Goal: Task Accomplishment & Management: Complete application form

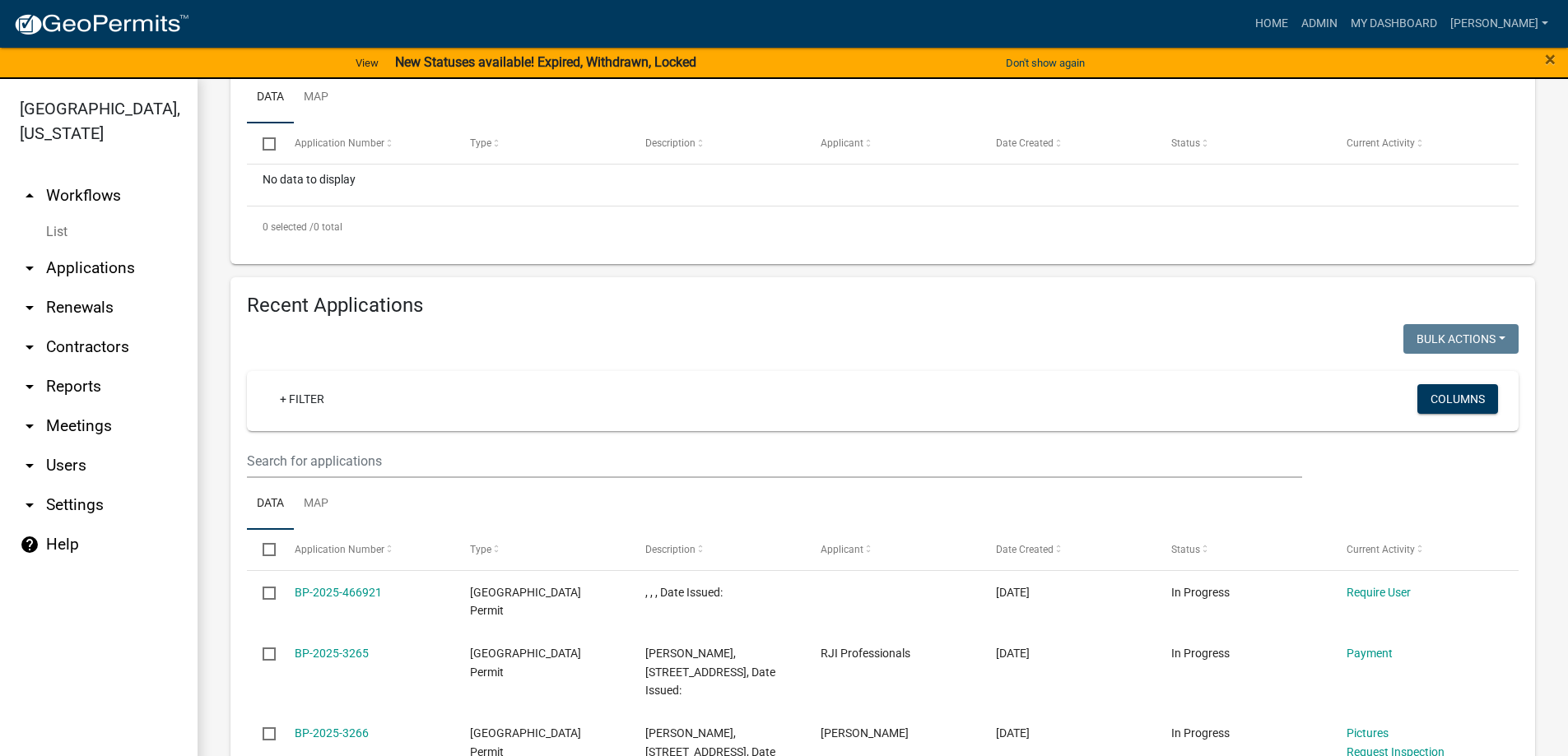
scroll to position [411, 0]
click at [57, 192] on link "arrow_drop_up Workflows" at bounding box center [99, 196] width 198 height 40
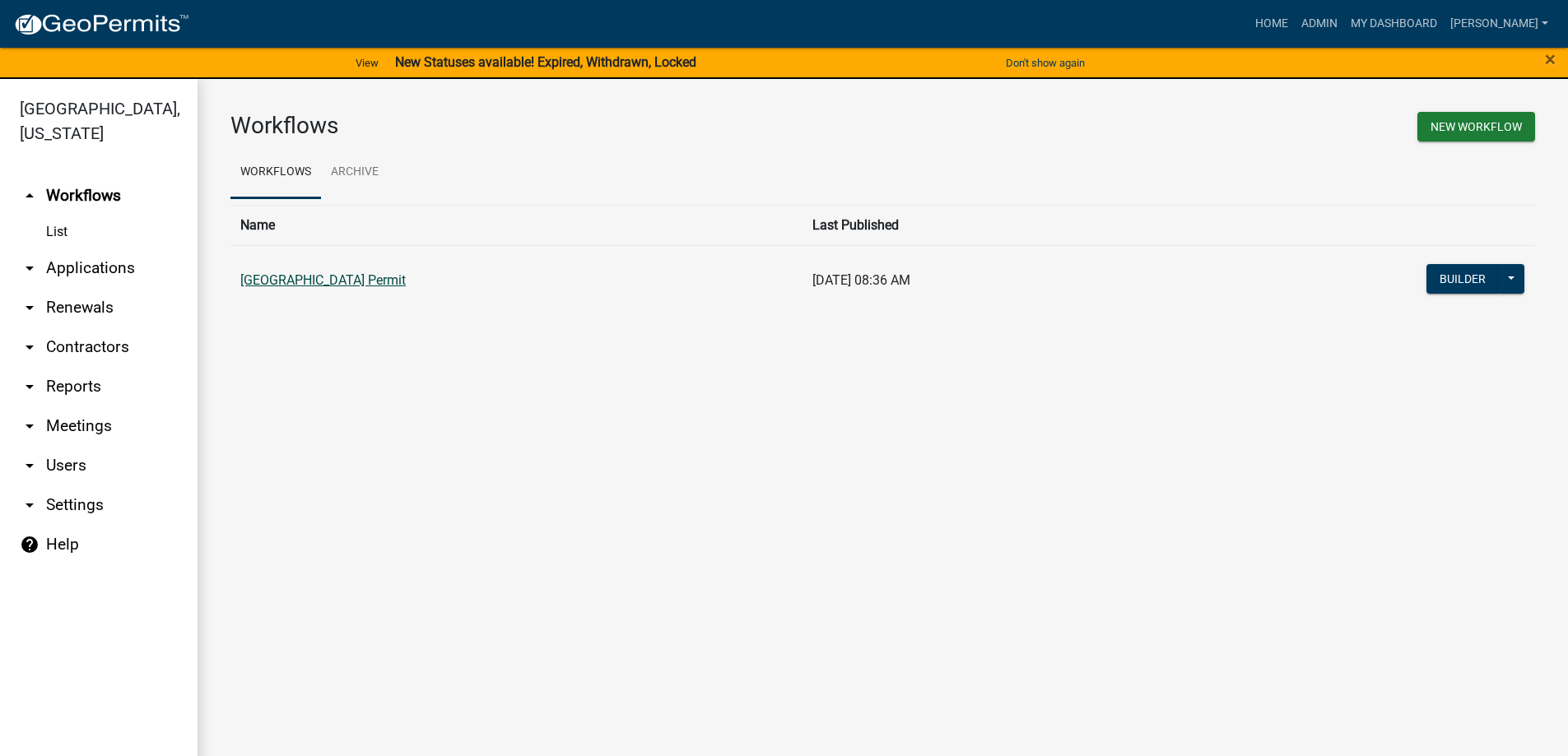
click at [291, 283] on link "[GEOGRAPHIC_DATA] Permit" at bounding box center [323, 280] width 165 height 15
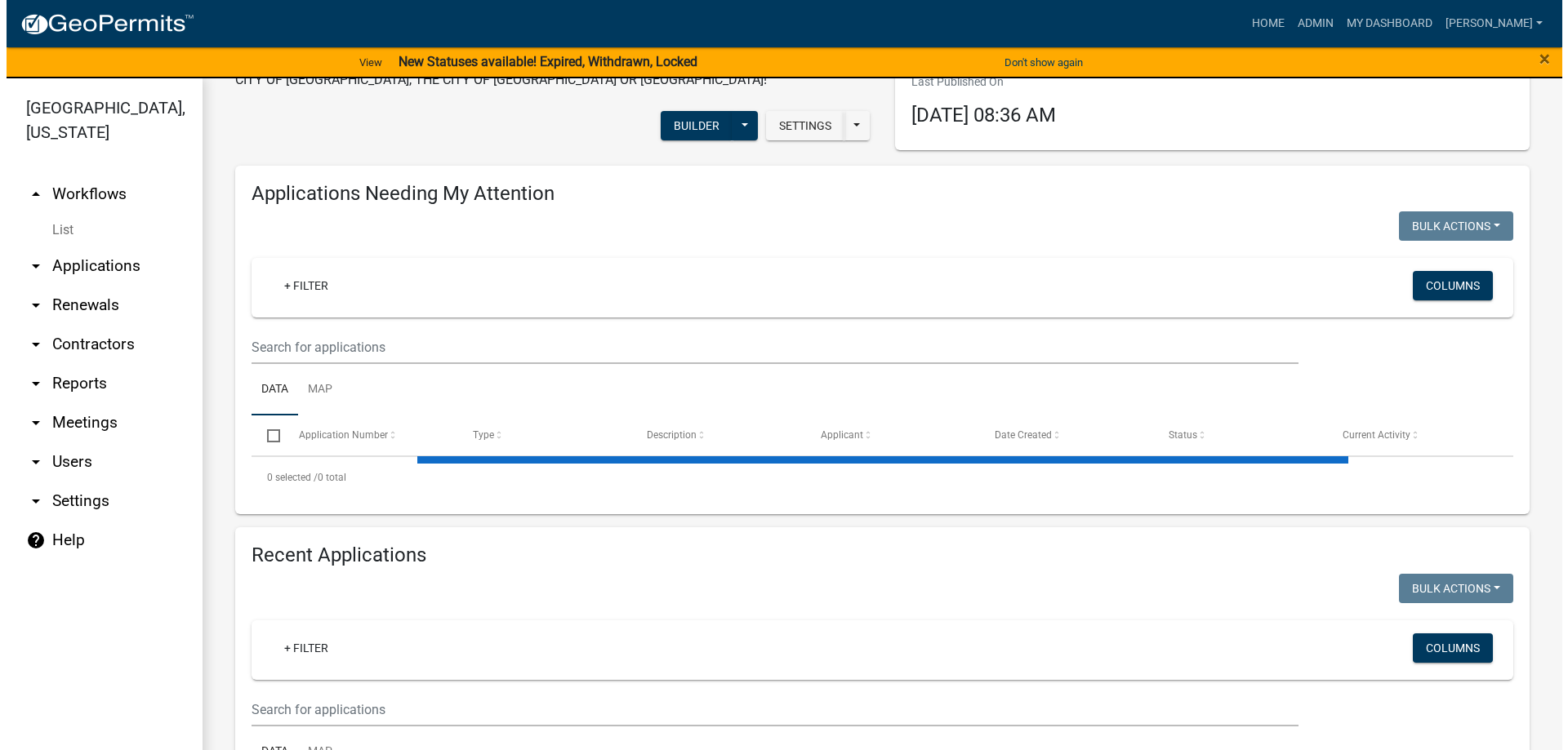
scroll to position [163, 0]
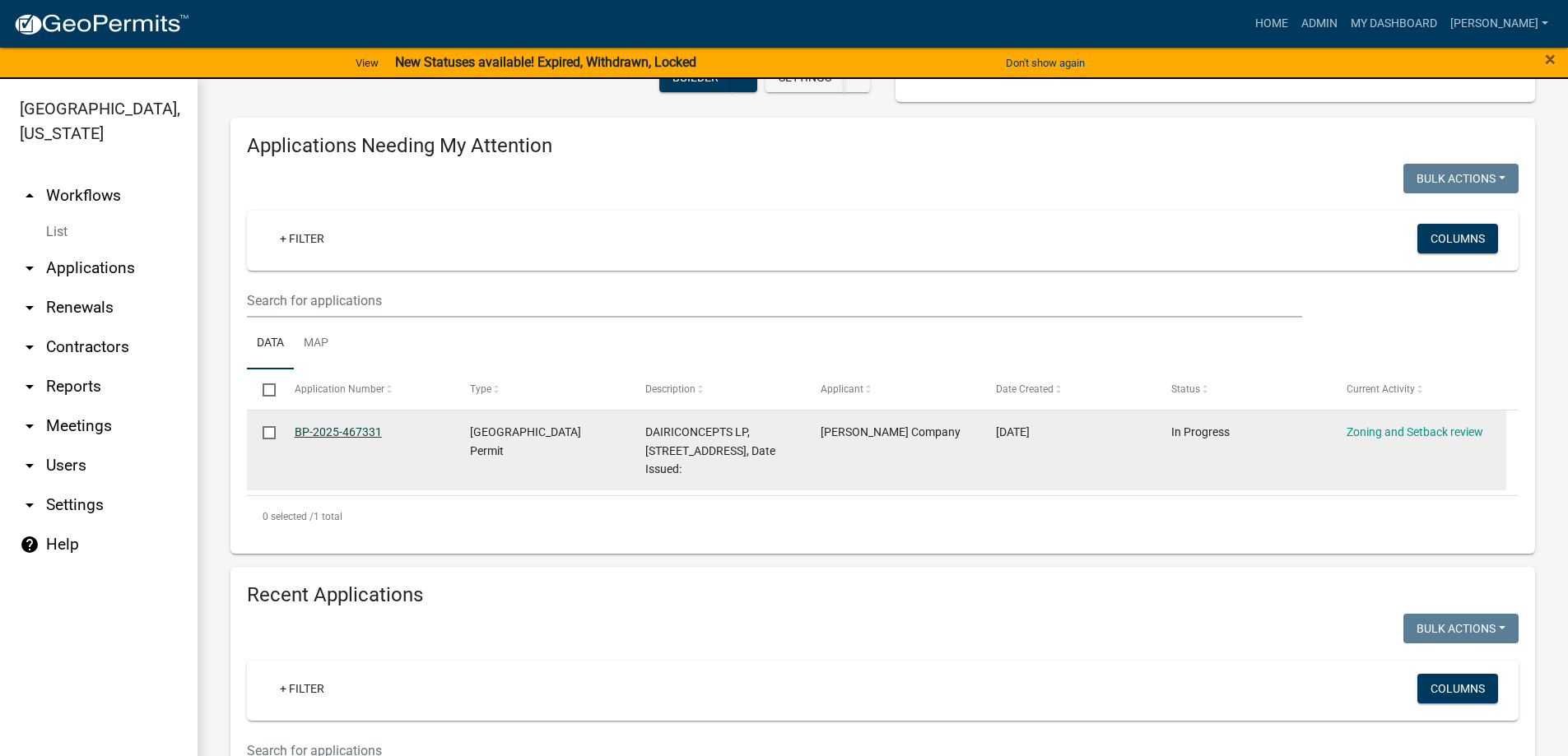
click at [349, 427] on link "BP-2025-467331" at bounding box center [339, 432] width 87 height 14
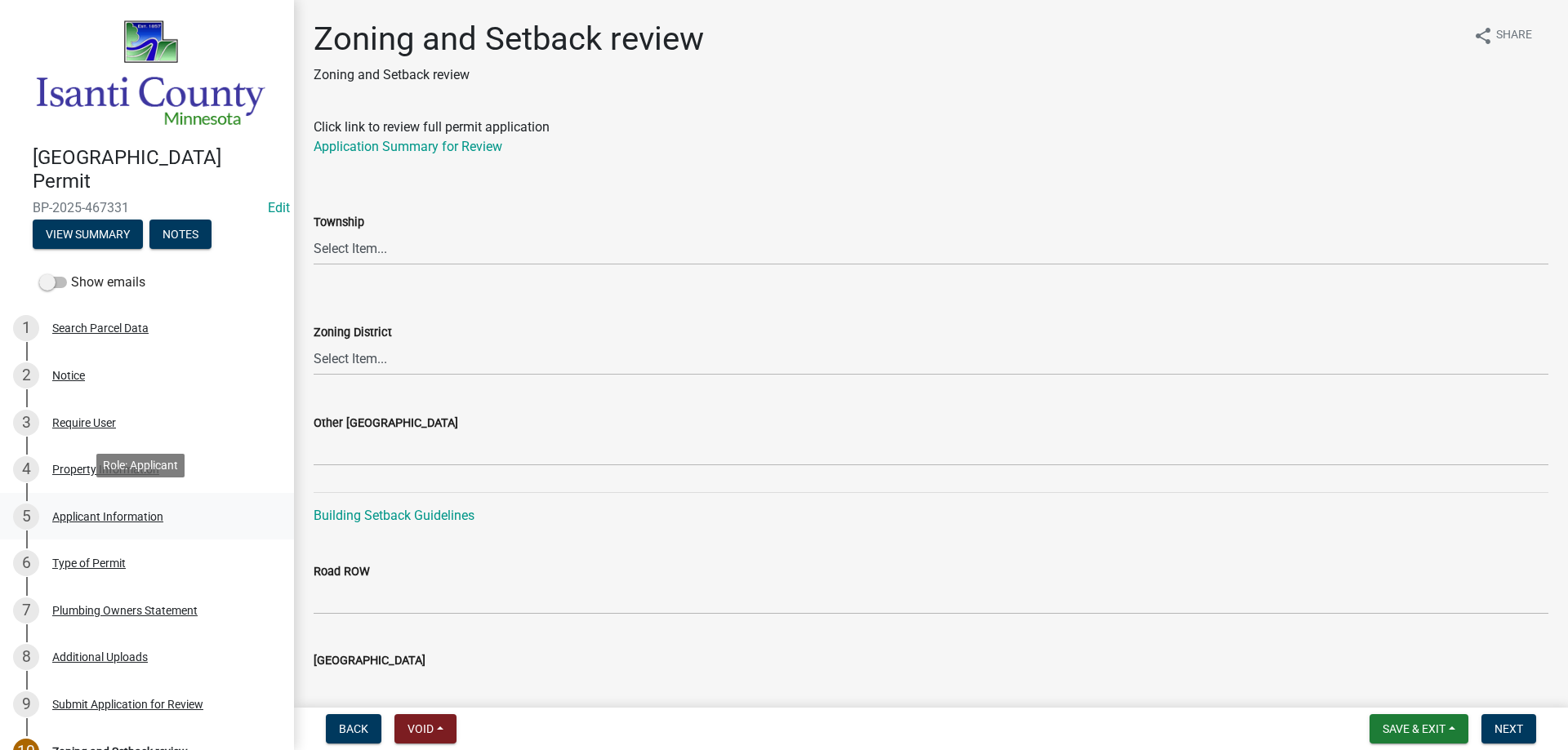
click at [88, 511] on div "Applicant Information" at bounding box center [107, 516] width 111 height 12
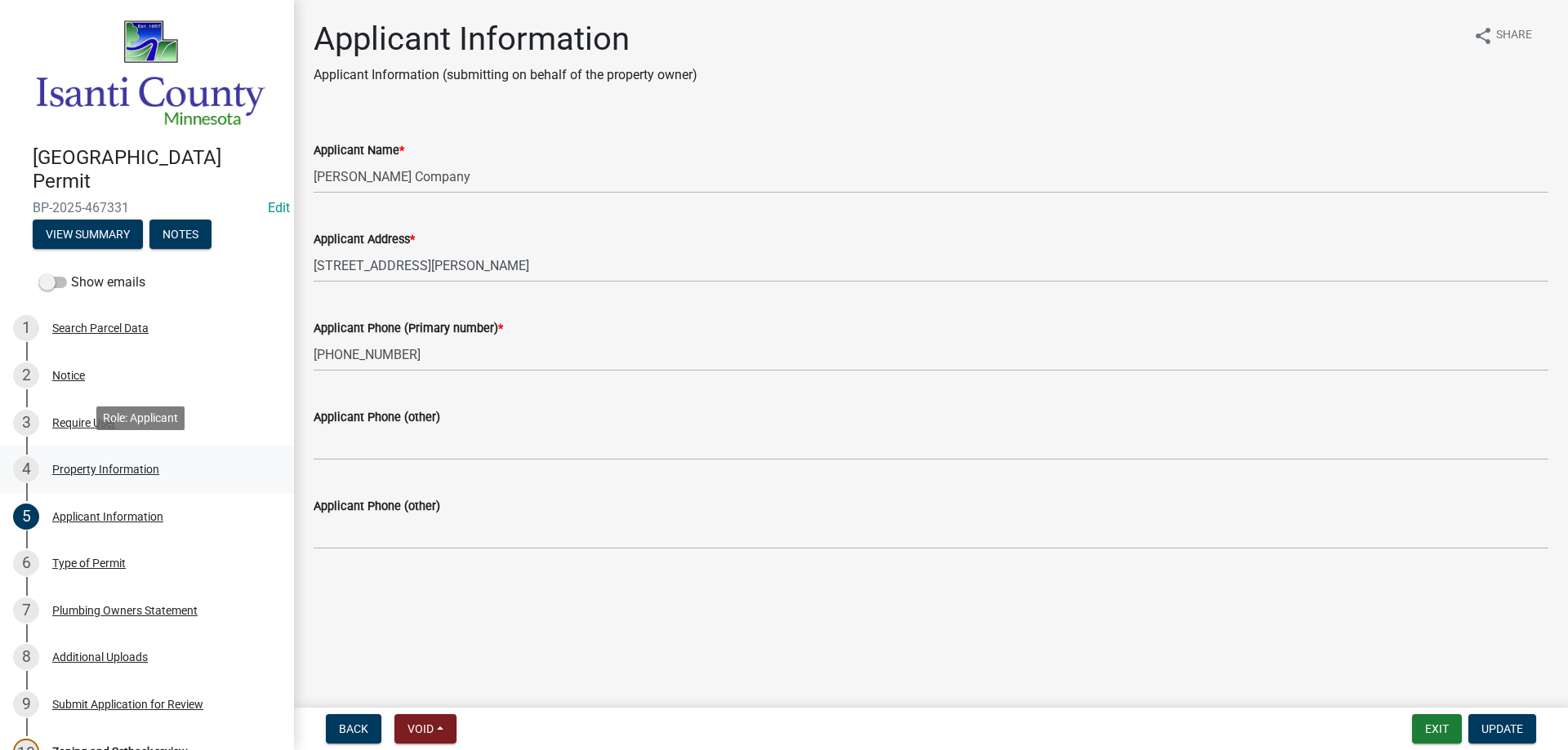
click at [88, 466] on div "Property Information" at bounding box center [105, 469] width 107 height 12
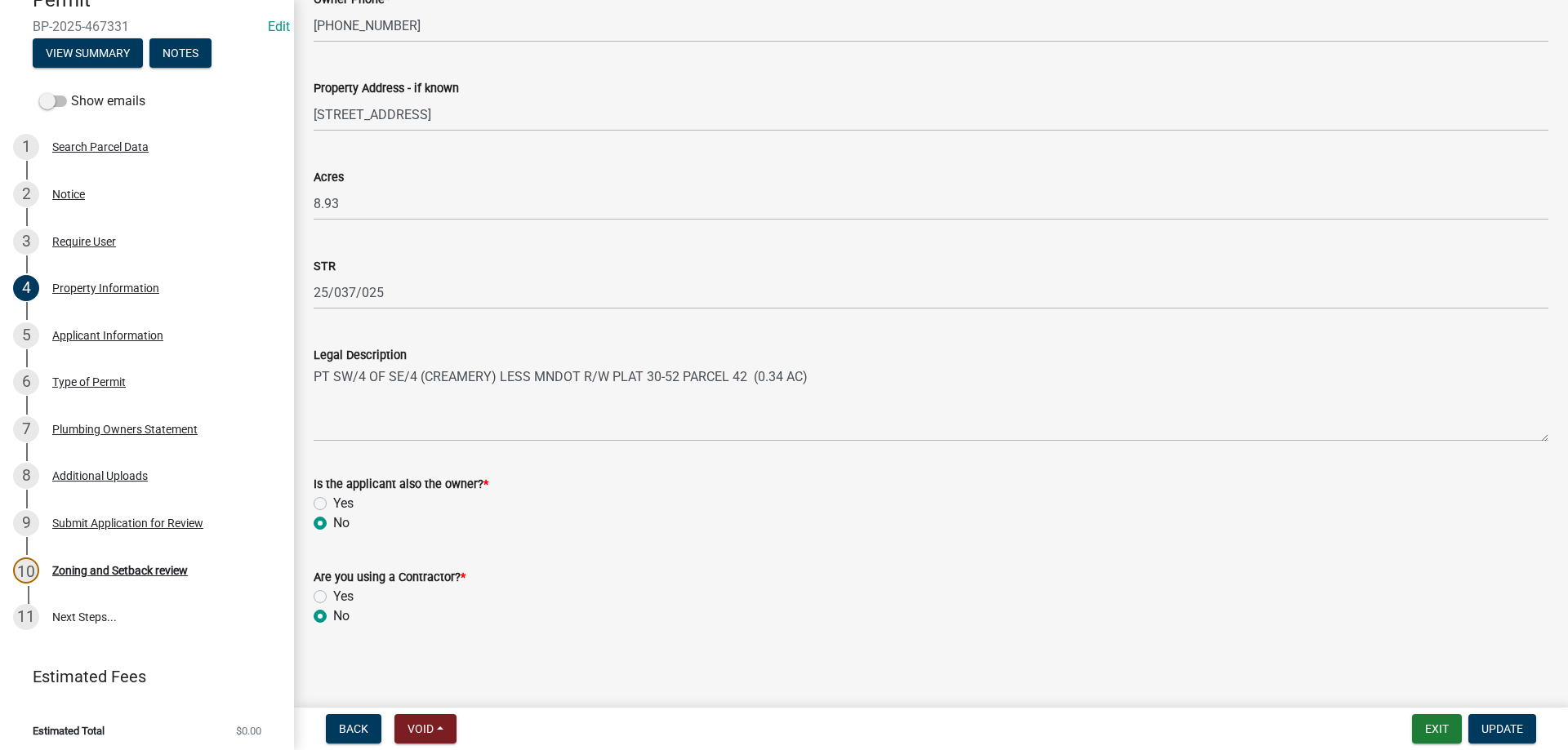
scroll to position [395, 0]
click at [138, 565] on div "Zoning and Setback review" at bounding box center [120, 570] width 135 height 12
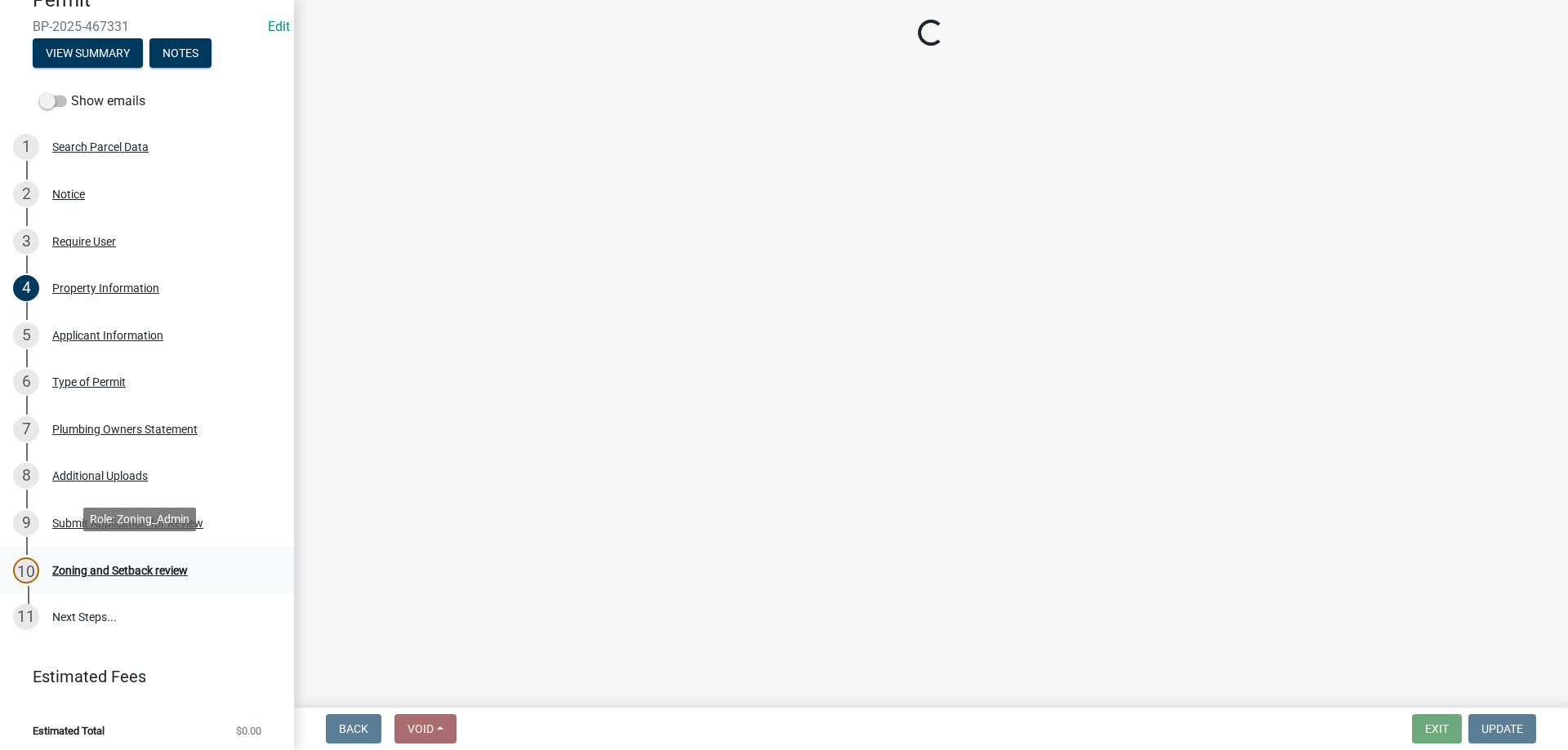
scroll to position [0, 0]
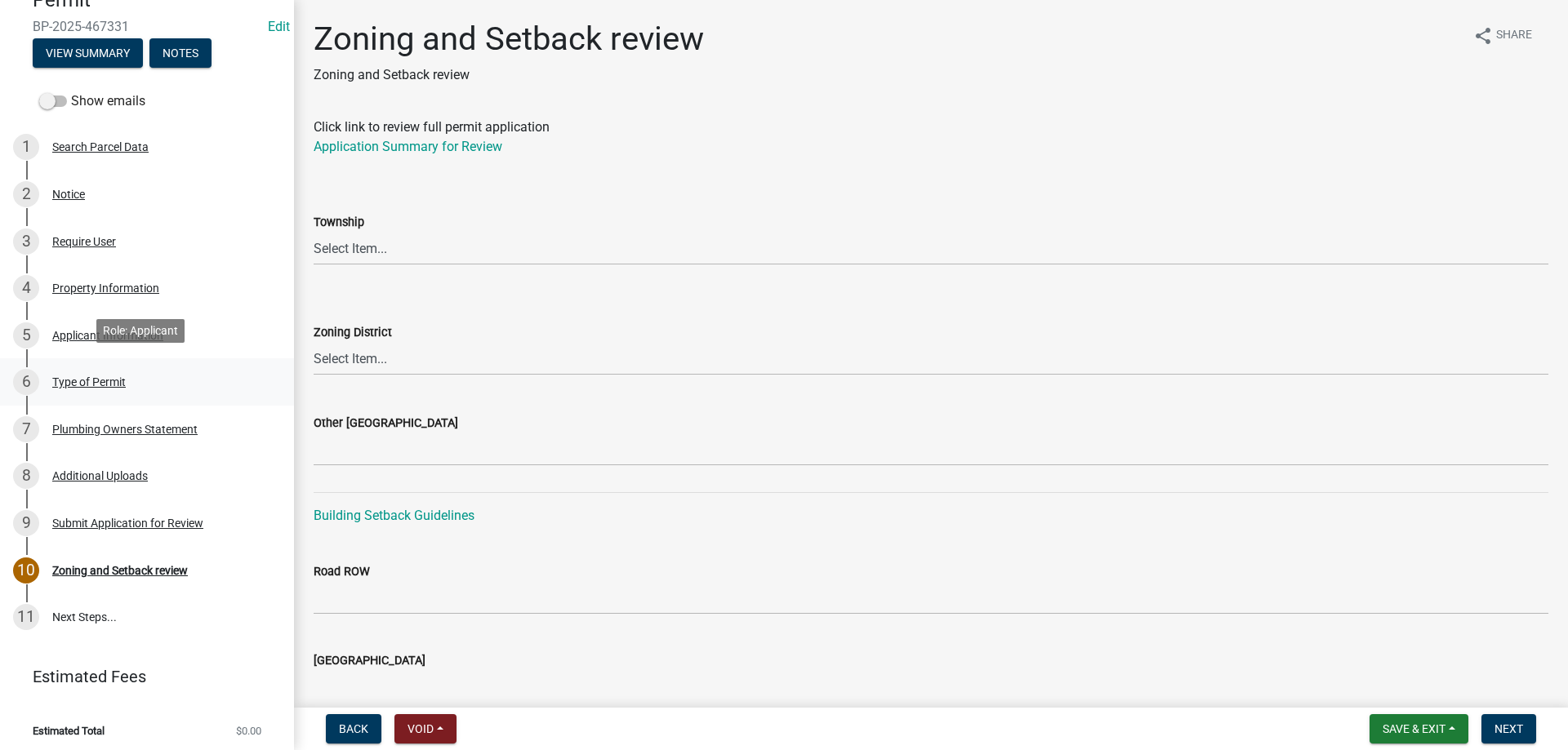
click at [99, 376] on div "Type of Permit" at bounding box center [89, 382] width 74 height 12
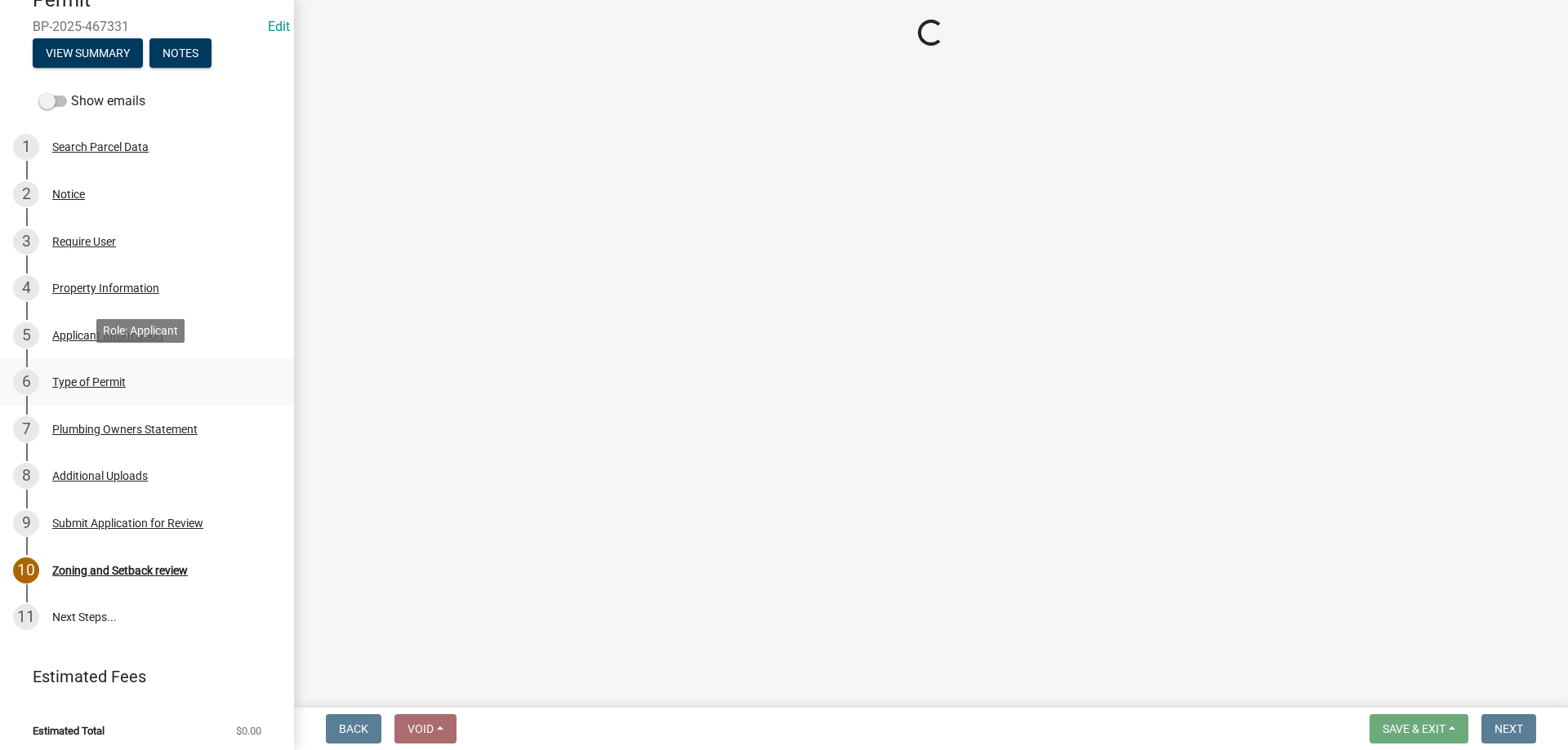
select select "f1b7e8e8-506d-459d-a6d5-ff93abf830f2"
select select "a691f4d9-d792-4a81-9aa8-4e485302aa27"
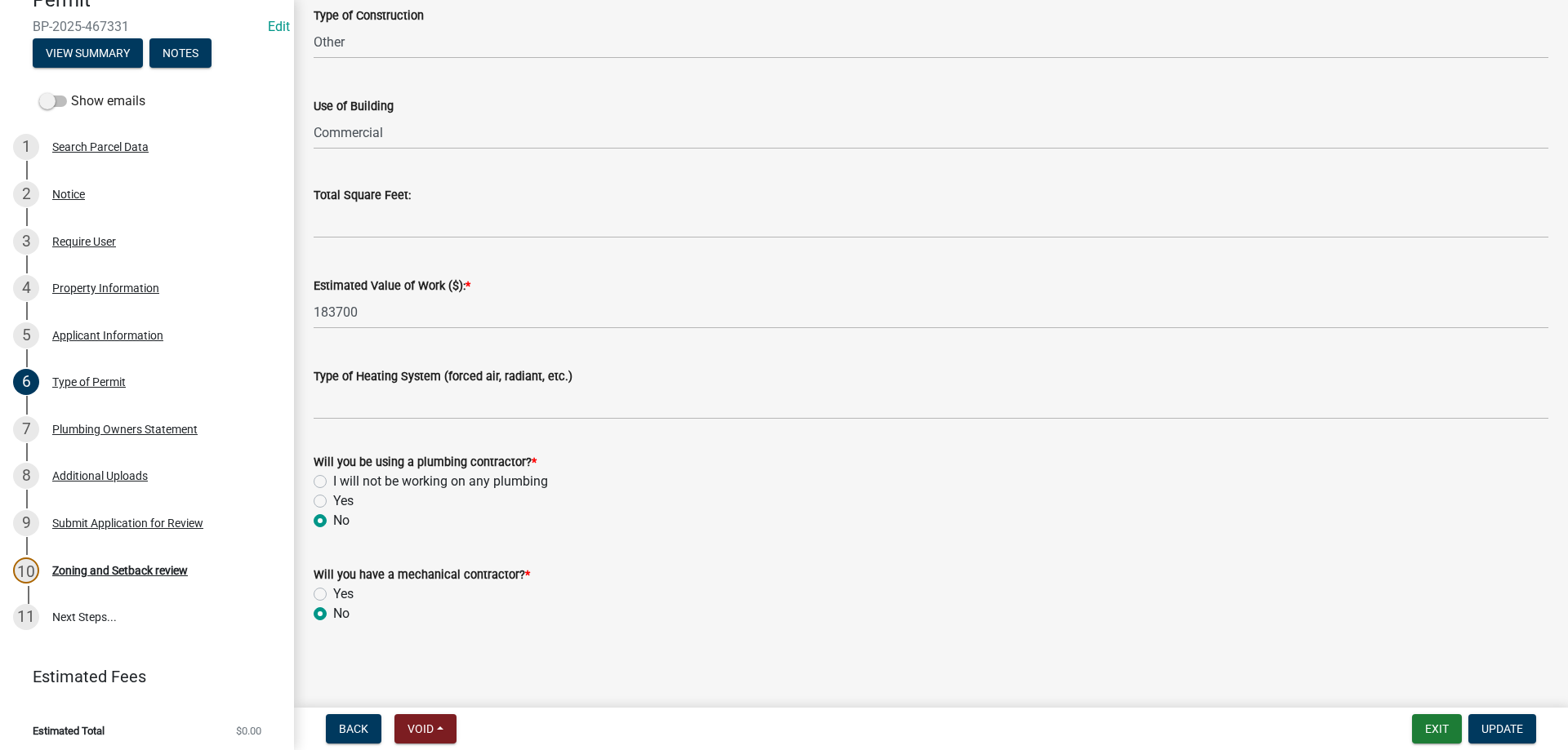
scroll to position [608, 0]
click at [100, 565] on div "Zoning and Setback review" at bounding box center [120, 570] width 135 height 12
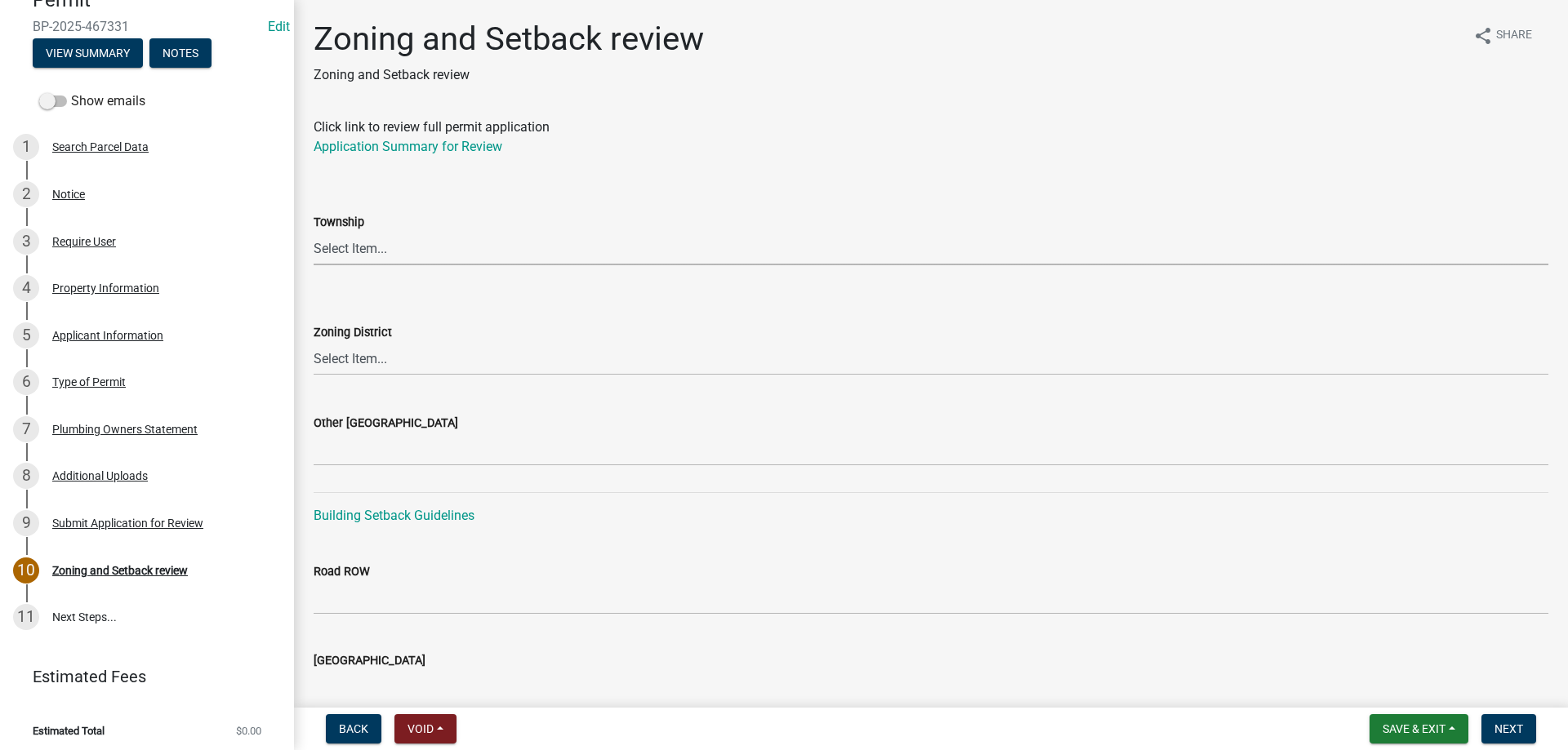
click at [333, 251] on select "Select Item... [PERSON_NAME] Cambridge [PERSON_NAME] Isanti [GEOGRAPHIC_DATA] […" at bounding box center [930, 248] width 1235 height 33
click at [313, 231] on select "Select Item... [PERSON_NAME] Cambridge [PERSON_NAME] Isanti [GEOGRAPHIC_DATA] […" at bounding box center [930, 248] width 1235 height 33
select select "40bd3bc4-9522-4b08-9af7-42427cff1be0"
click at [329, 360] on select "Select Item... Agricultural/Residential (A/R) Tier 1 General Business (B) Indus…" at bounding box center [930, 358] width 1235 height 33
click at [313, 342] on select "Select Item... Agricultural/Residential (A/R) Tier 1 General Business (B) Indus…" at bounding box center [930, 358] width 1235 height 33
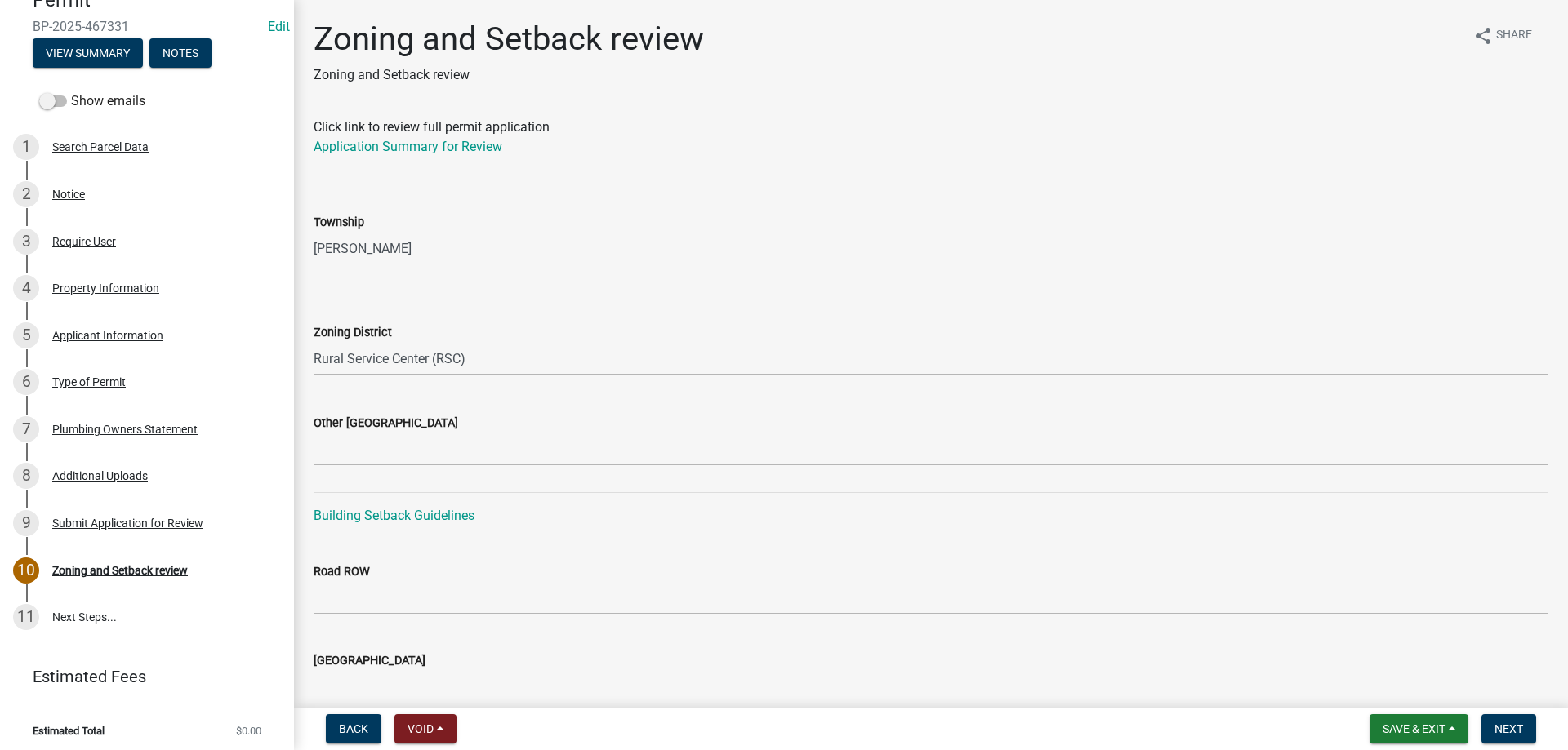
select select "84063076-7ce2-4009-ab8f-e633444e5dfa"
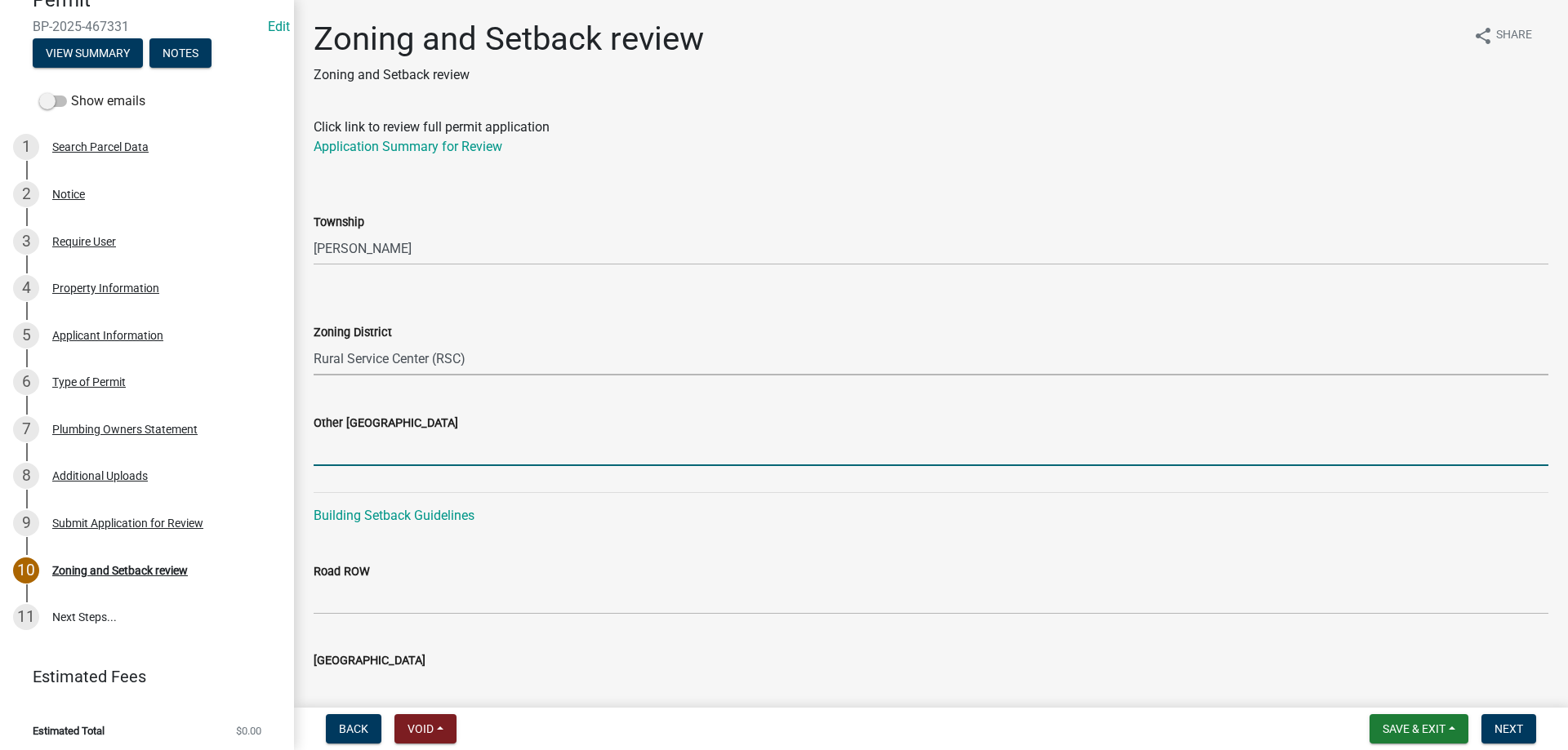
click at [358, 457] on input "Other [GEOGRAPHIC_DATA]" at bounding box center [930, 448] width 1235 height 33
drag, startPoint x: 376, startPoint y: 459, endPoint x: 398, endPoint y: 449, distance: 24.2
click at [376, 459] on input "Other [GEOGRAPHIC_DATA]" at bounding box center [930, 448] width 1235 height 33
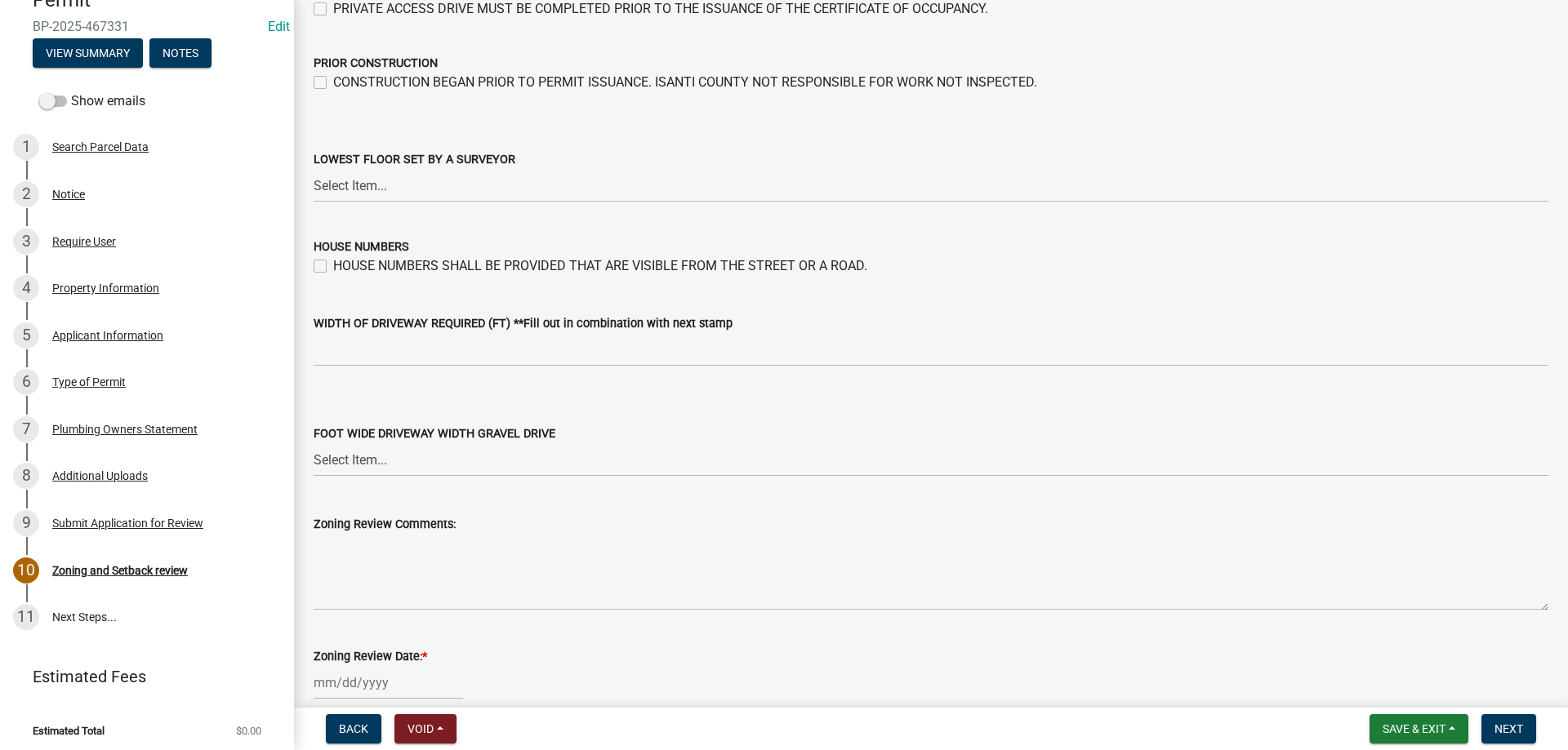
scroll to position [2770, 0]
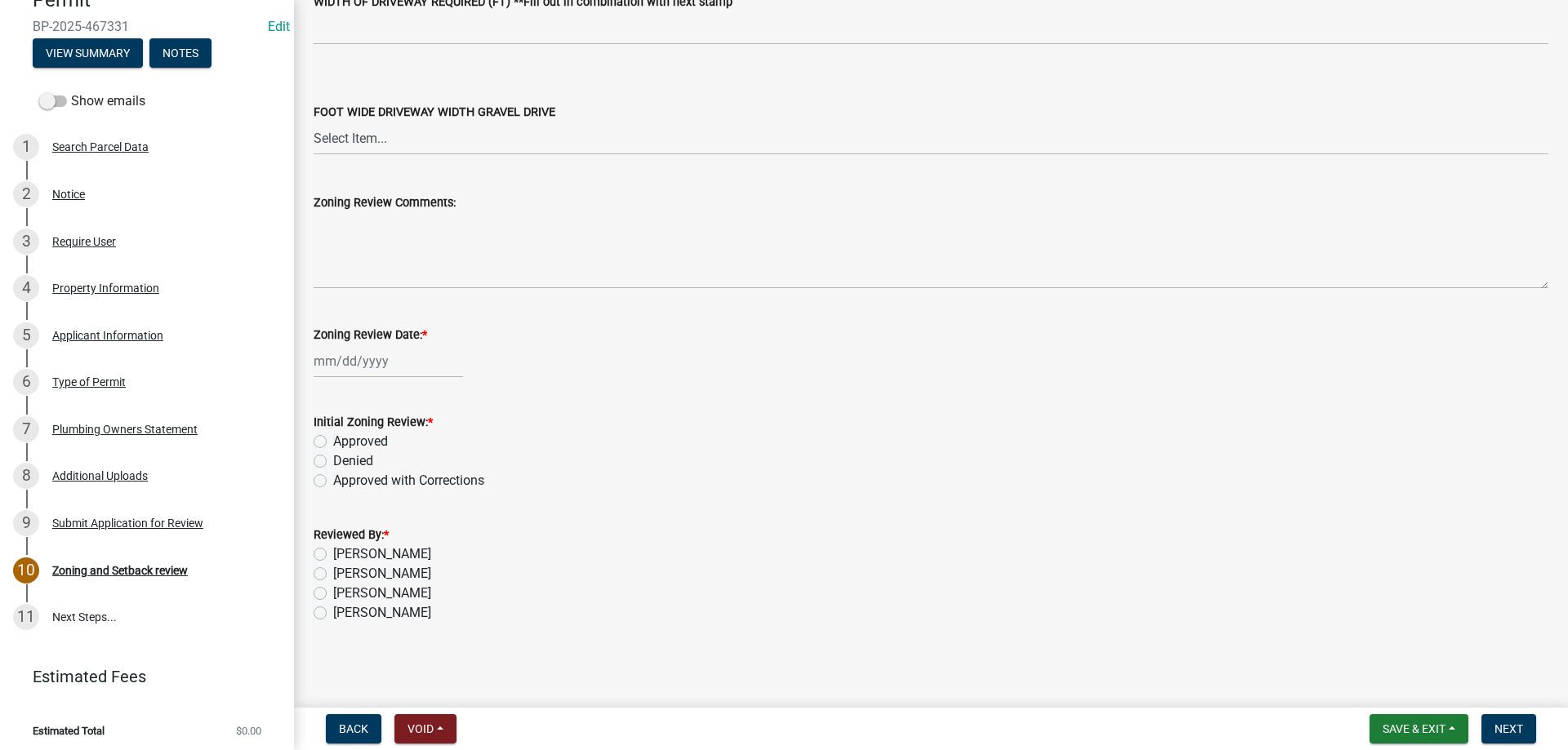
type input "25-34-25"
select select "8"
select select "2025"
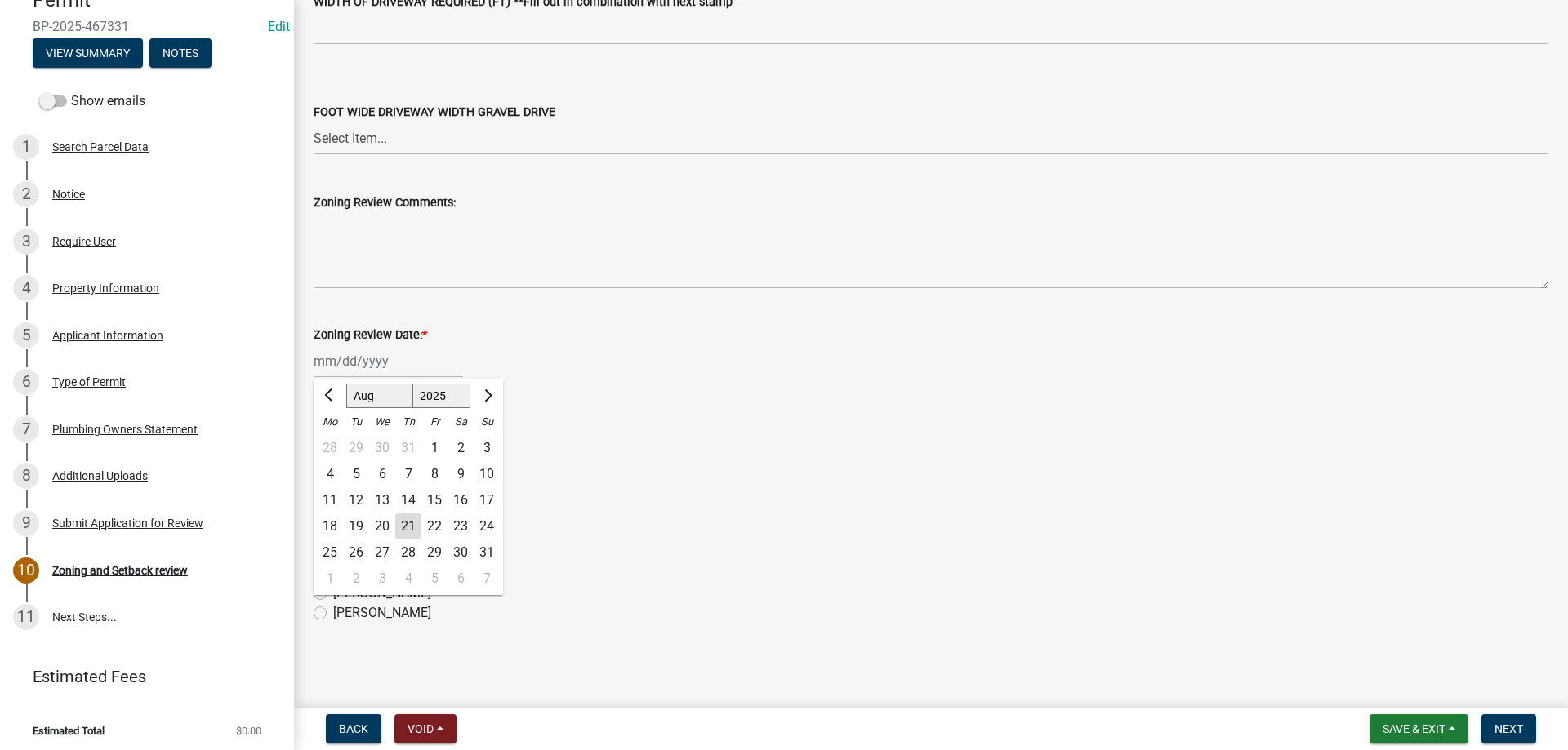
click at [364, 371] on div "[PERSON_NAME] Feb Mar Apr [PERSON_NAME][DATE] Oct Nov [DATE] 1526 1527 1528 152…" at bounding box center [388, 361] width 150 height 33
click at [403, 535] on div "21" at bounding box center [408, 526] width 26 height 26
type input "[DATE]"
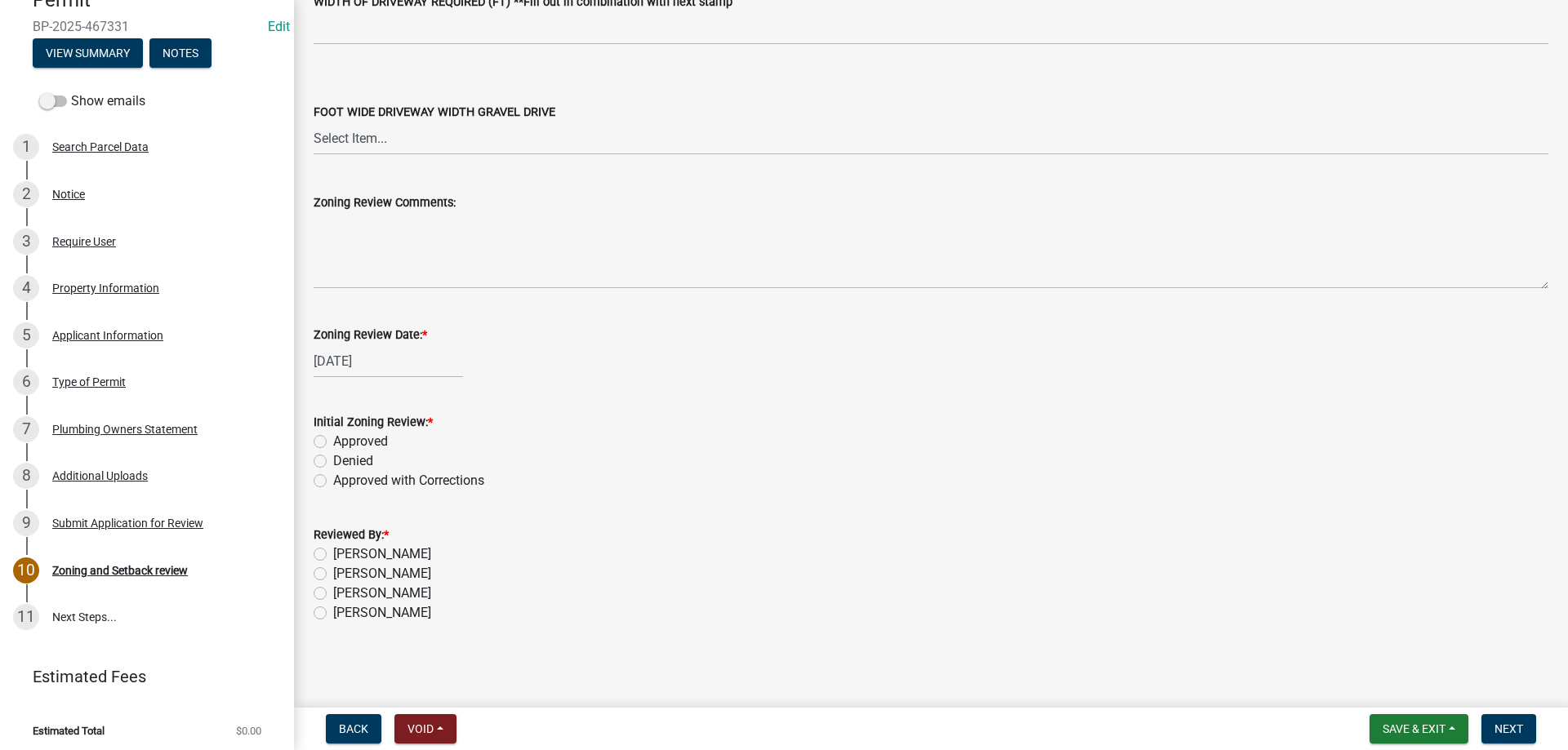
click at [333, 444] on label "Approved" at bounding box center [360, 442] width 55 height 20
click at [333, 442] on input "Approved" at bounding box center [339, 438] width 11 height 11
radio input "true"
click at [333, 614] on label "[PERSON_NAME]" at bounding box center [382, 613] width 98 height 20
click at [333, 614] on input "[PERSON_NAME]" at bounding box center [339, 609] width 11 height 11
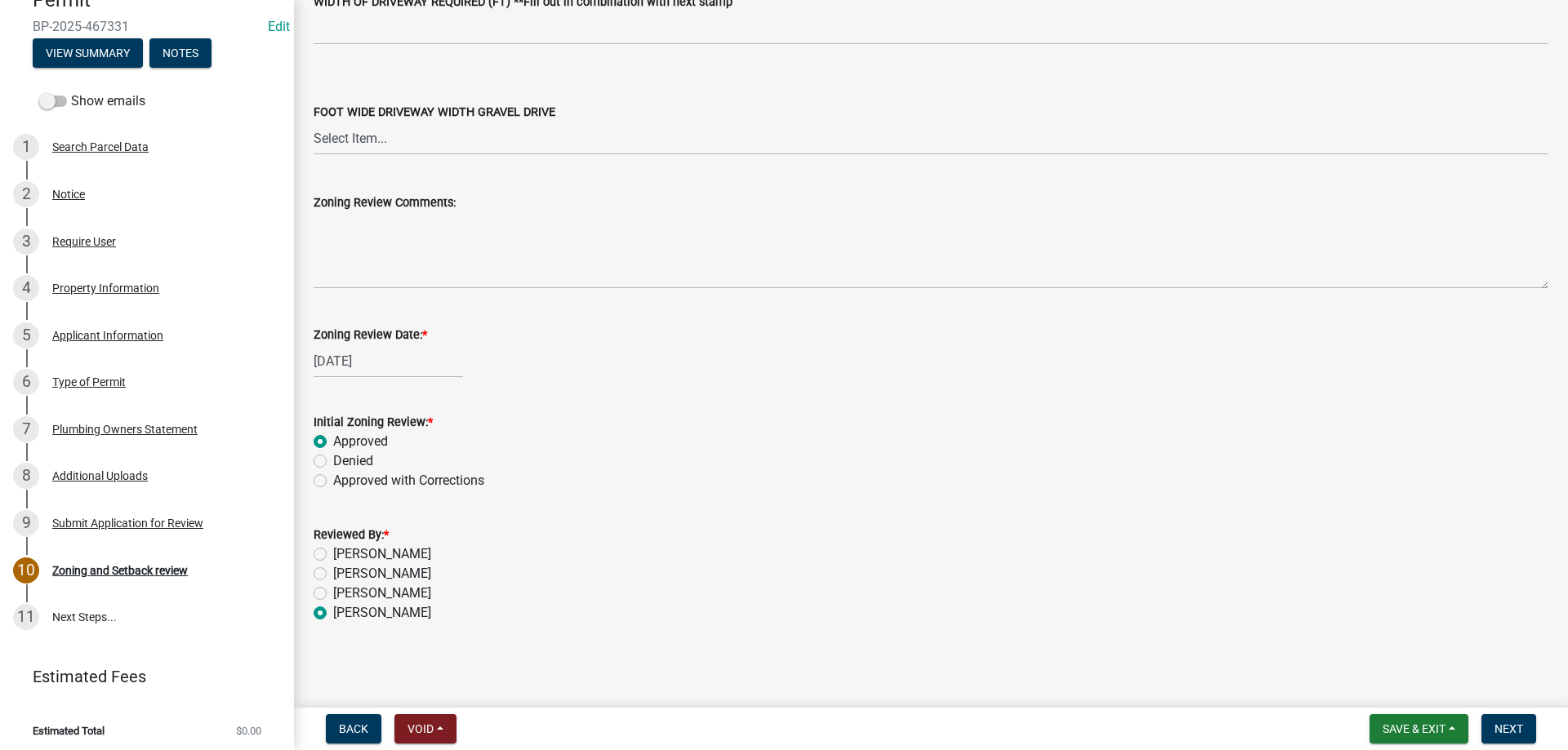
radio input "true"
click at [1500, 726] on span "Next" at bounding box center [1509, 728] width 29 height 14
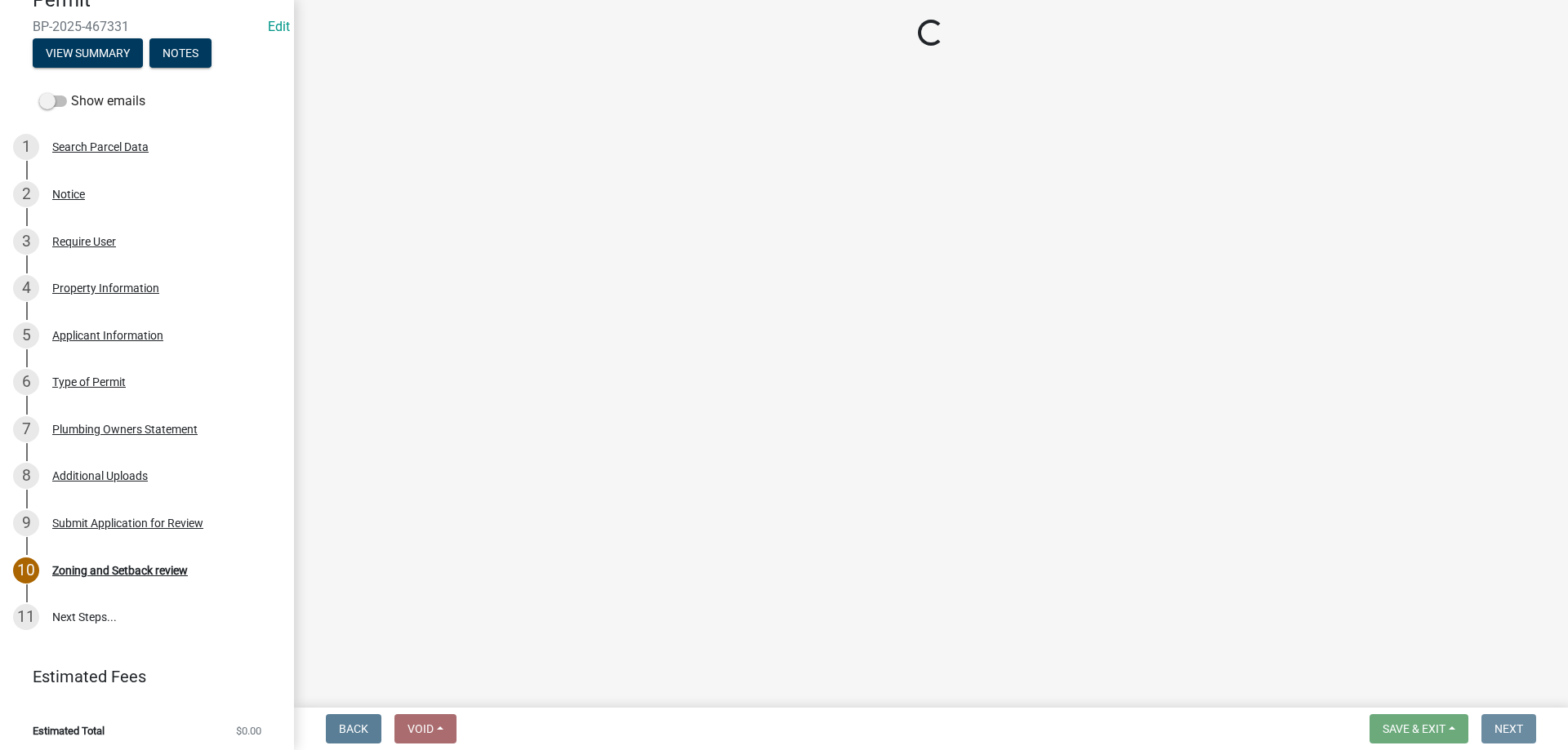
scroll to position [0, 0]
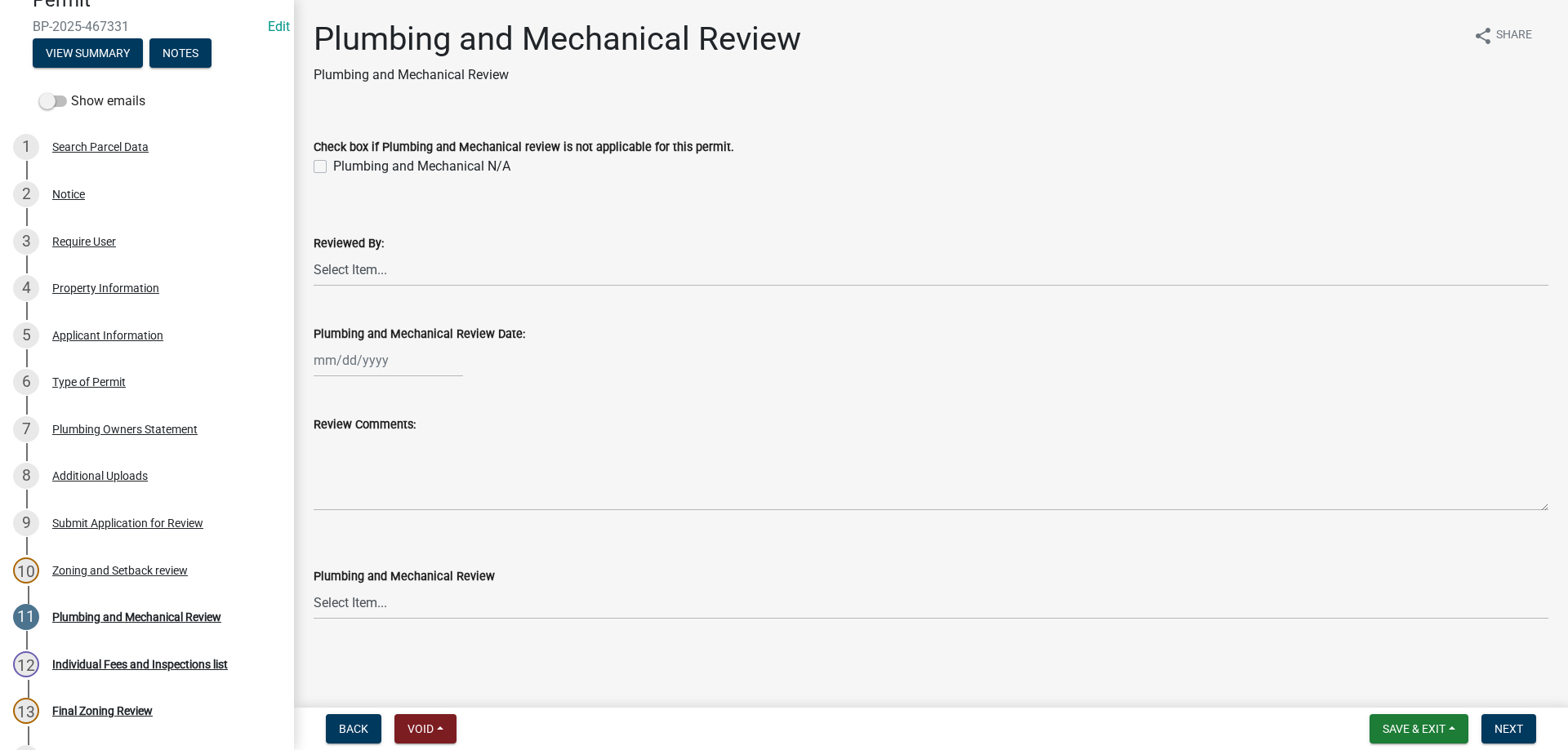
click at [333, 162] on label "Plumbing and Mechanical N/A" at bounding box center [421, 167] width 177 height 20
click at [333, 162] on input "Plumbing and Mechanical N/A" at bounding box center [339, 162] width 11 height 11
checkbox input "true"
click at [339, 273] on select "Select Item... [PERSON_NAME] [PERSON_NAME] [PERSON_NAME] [PERSON_NAME] [PERSON_…" at bounding box center [930, 269] width 1235 height 33
click at [313, 253] on select "Select Item... [PERSON_NAME] [PERSON_NAME] [PERSON_NAME] [PERSON_NAME] [PERSON_…" at bounding box center [930, 269] width 1235 height 33
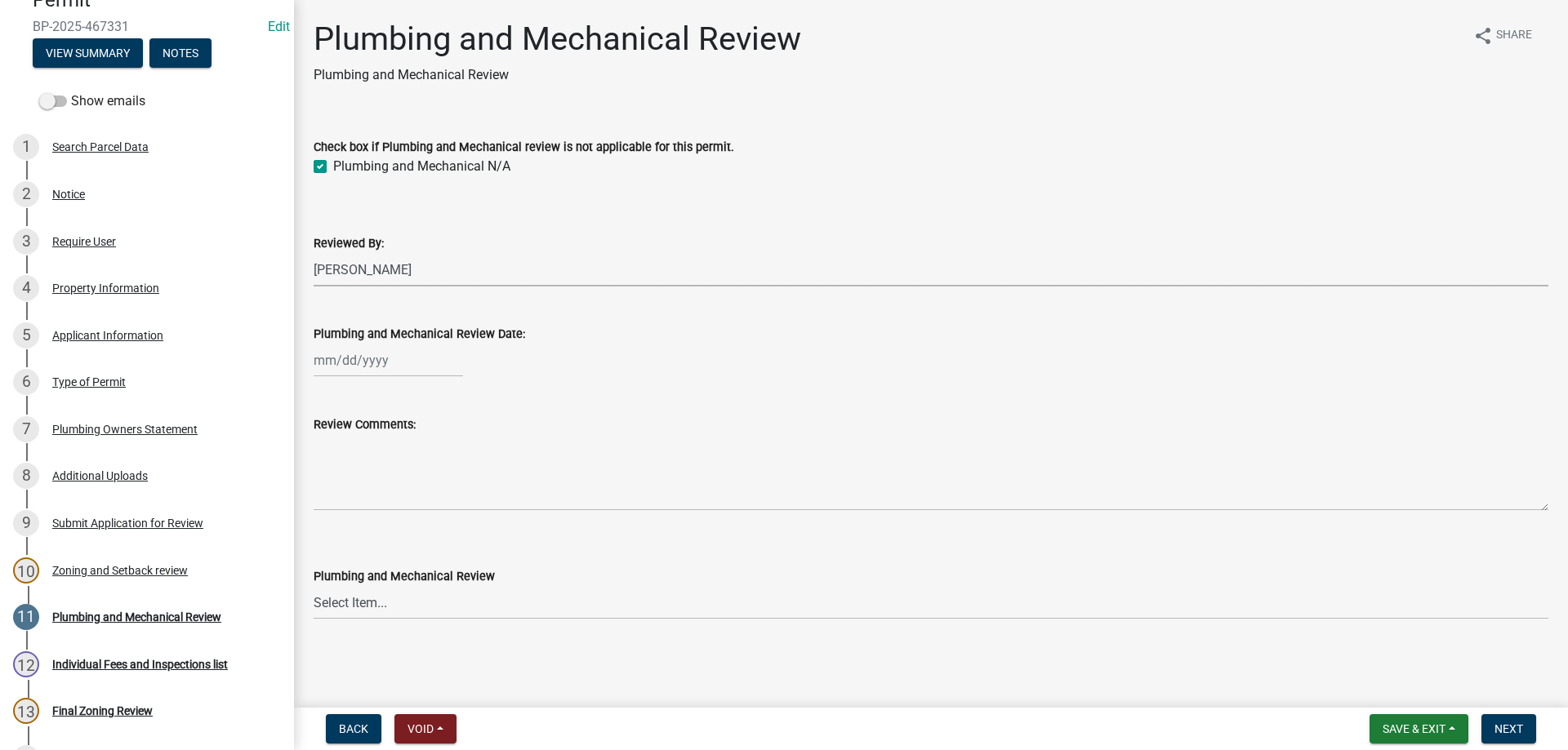
select select "81bc52f6-788d-4852-bfd8-0afa9d74c98d"
select select "8"
select select "2025"
click at [344, 360] on div "[PERSON_NAME] Feb Mar Apr [PERSON_NAME][DATE] Oct Nov [DATE] 1526 1527 1528 152…" at bounding box center [388, 360] width 150 height 33
click at [413, 528] on div "21" at bounding box center [408, 525] width 26 height 26
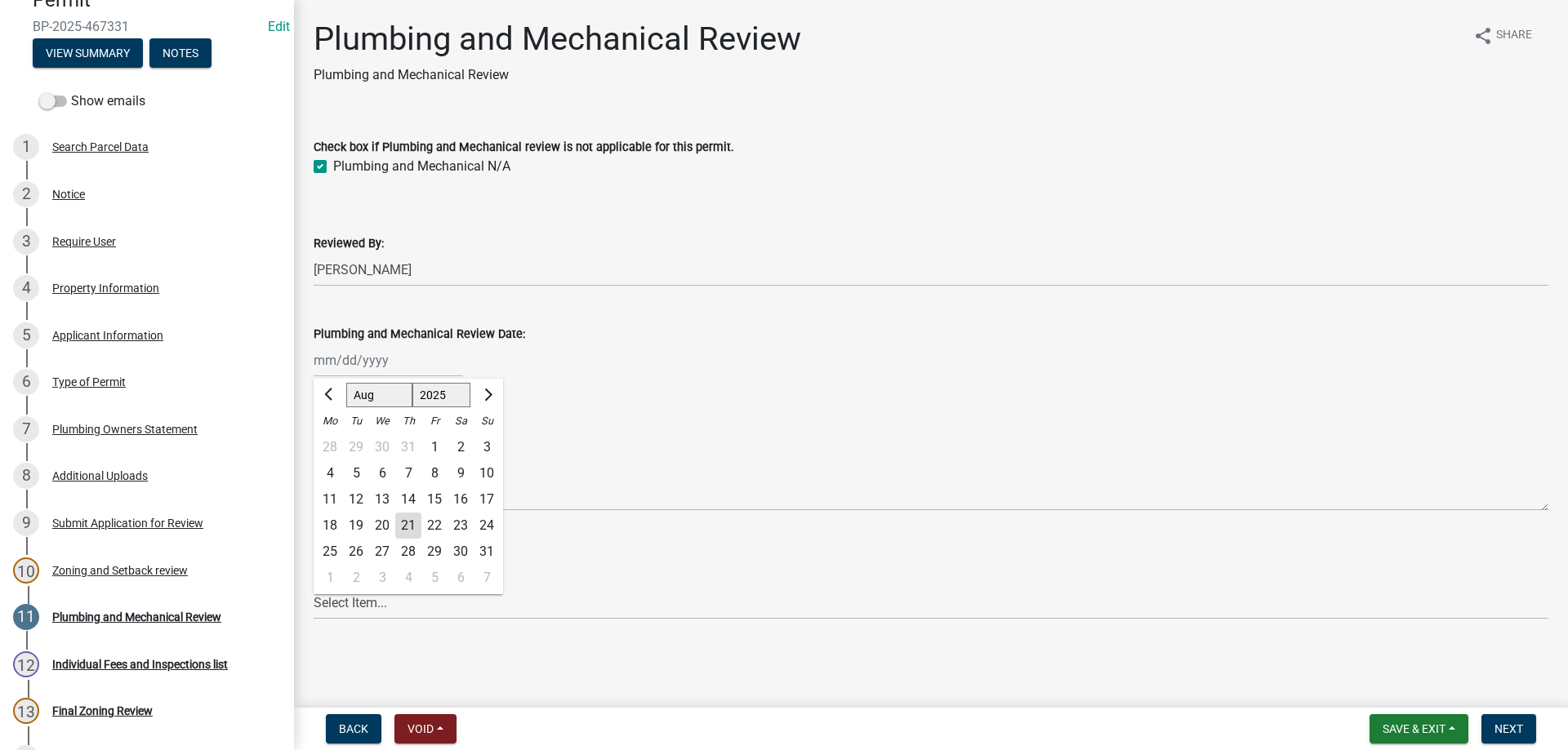
type input "[DATE]"
click at [349, 607] on select "Select Item... Approved Denied Approved with Corrections" at bounding box center [930, 602] width 1235 height 33
click at [313, 586] on select "Select Item... Approved Denied Approved with Corrections" at bounding box center [930, 602] width 1235 height 33
select select "060b00b2-ca65-431e-8b4a-bae5a2e790db"
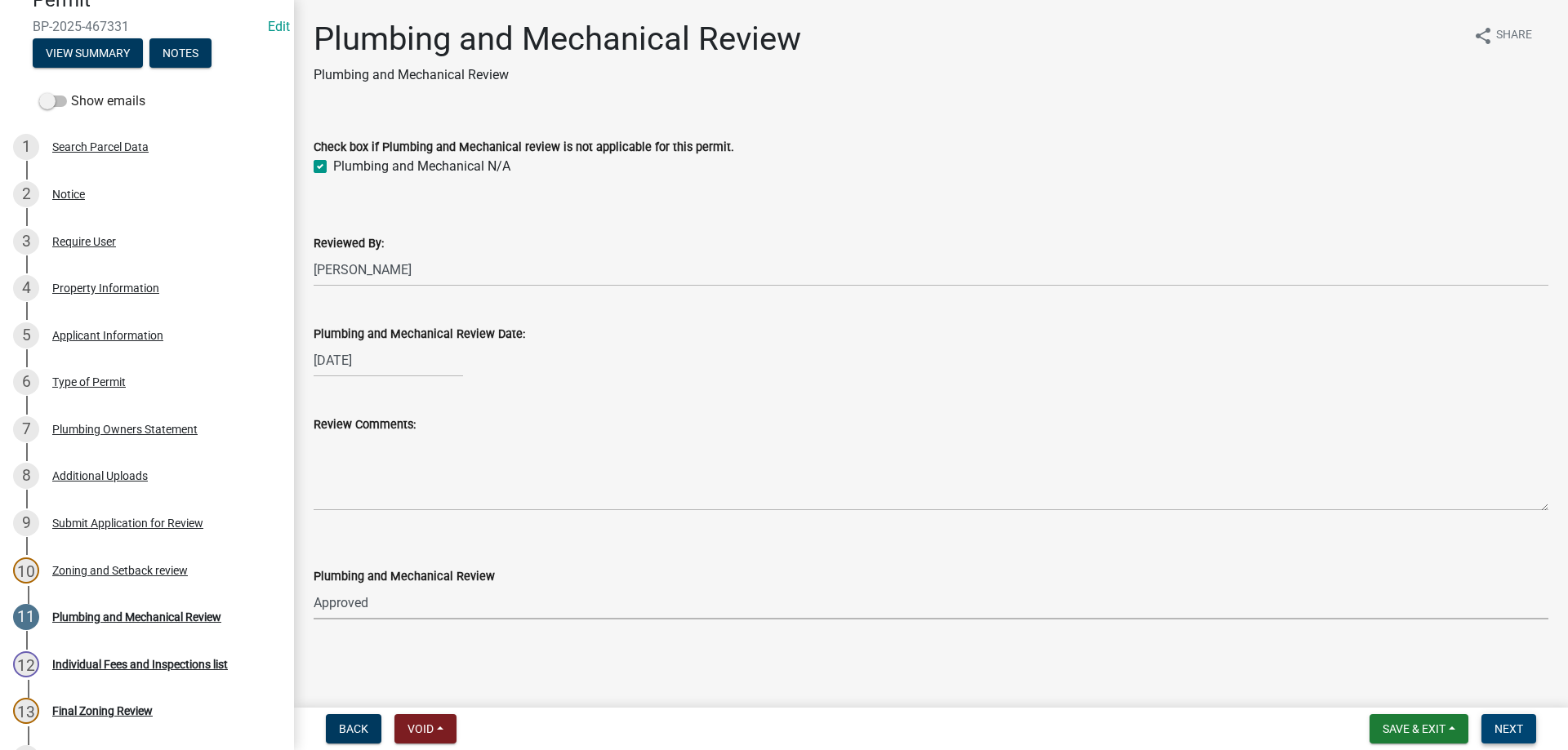
click at [1518, 728] on span "Next" at bounding box center [1509, 728] width 29 height 14
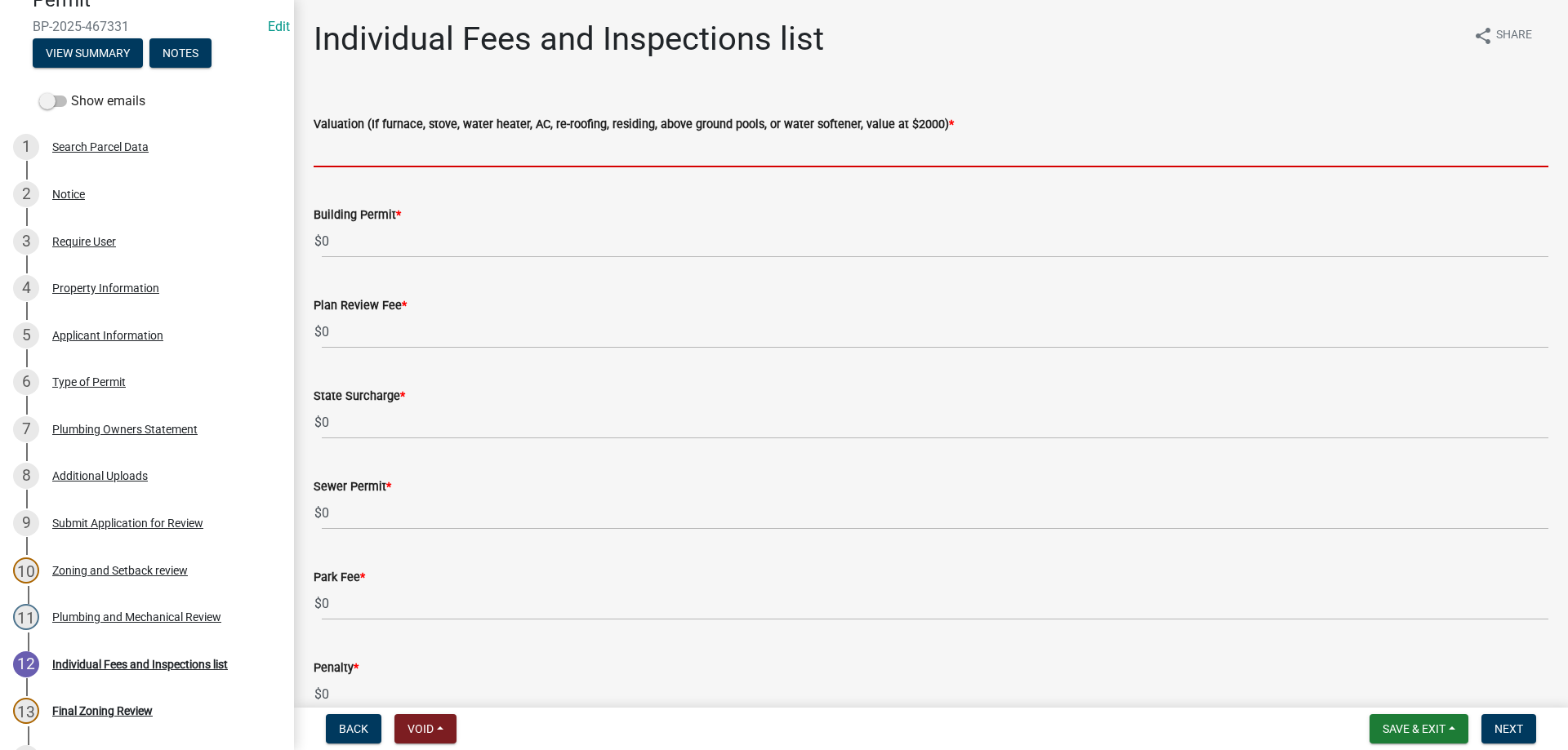
click at [347, 149] on input "text" at bounding box center [930, 150] width 1235 height 33
type input "2000"
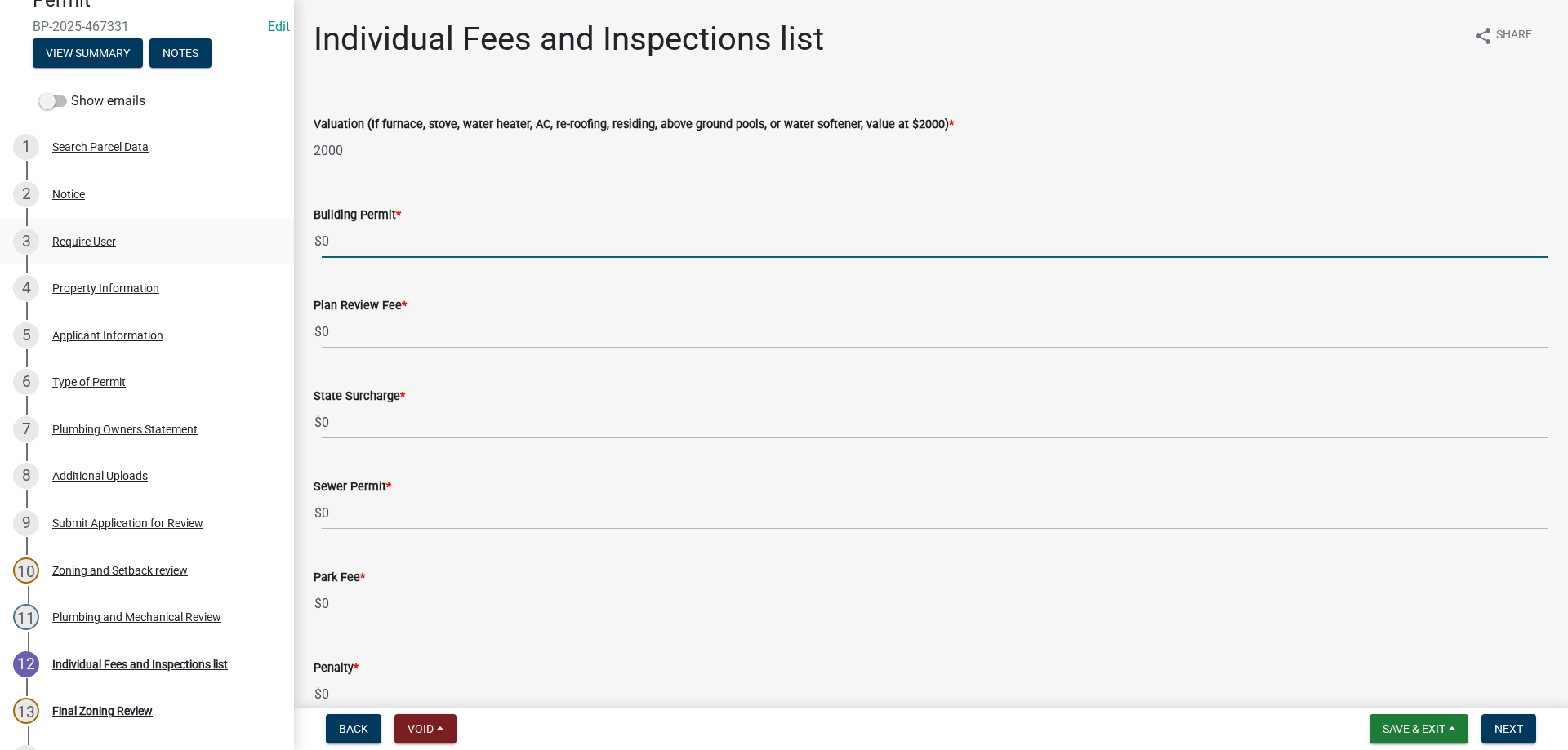
drag, startPoint x: 338, startPoint y: 254, endPoint x: 251, endPoint y: 248, distance: 87.2
click at [252, 256] on div "[GEOGRAPHIC_DATA] Permit BP-2025-467331 Edit View Summary Notes Show emails 1 S…" at bounding box center [784, 375] width 1568 height 750
type input "70"
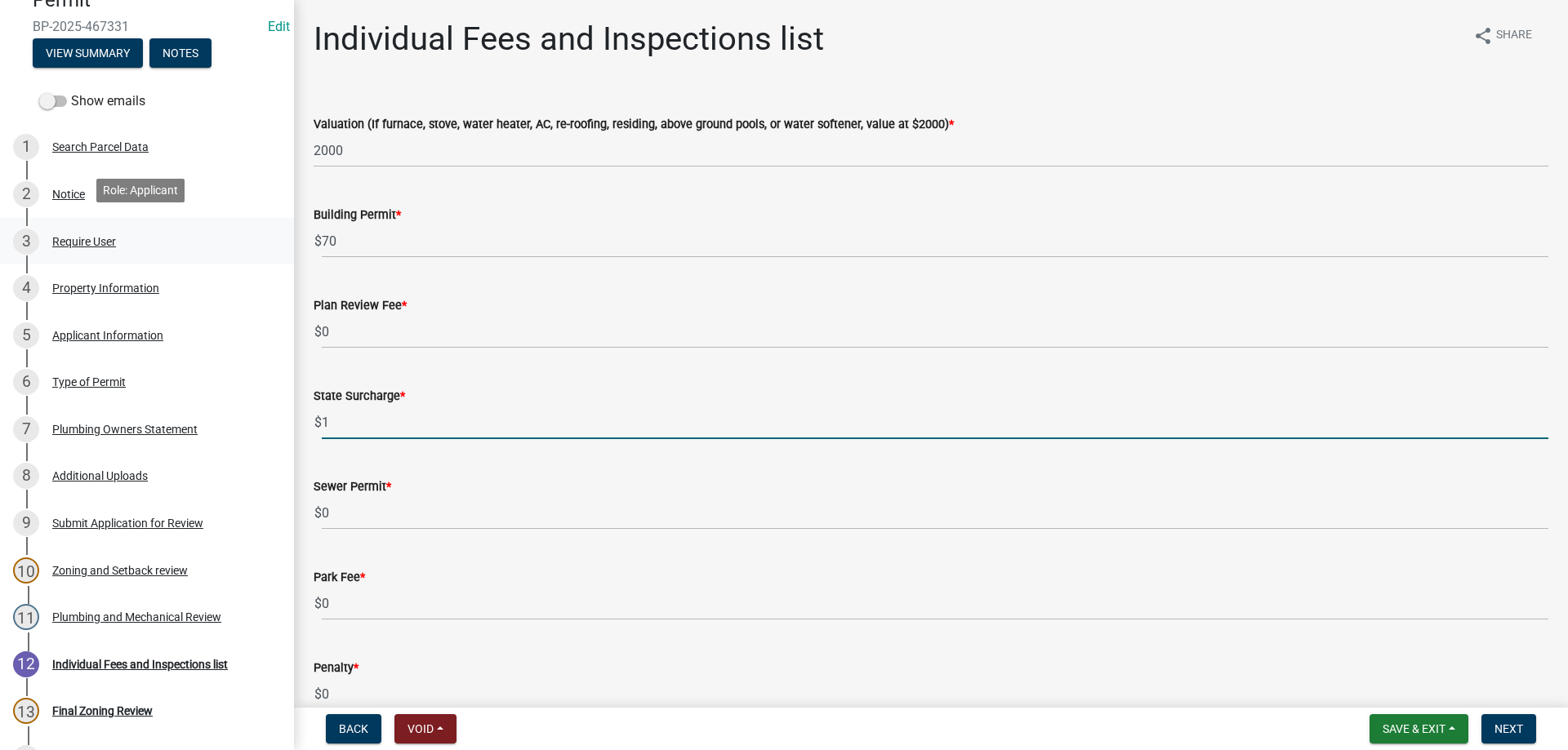
type input "1"
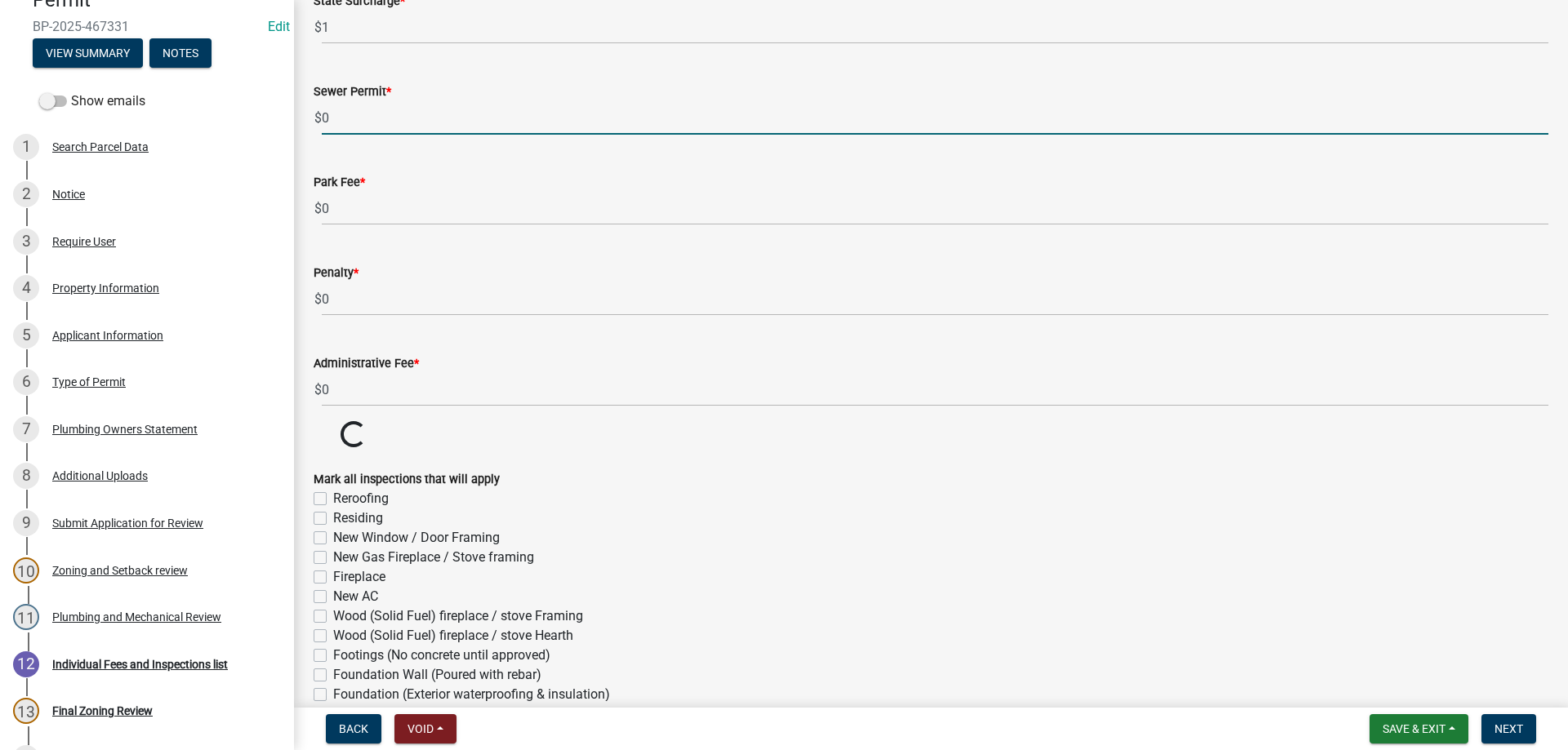
scroll to position [490, 0]
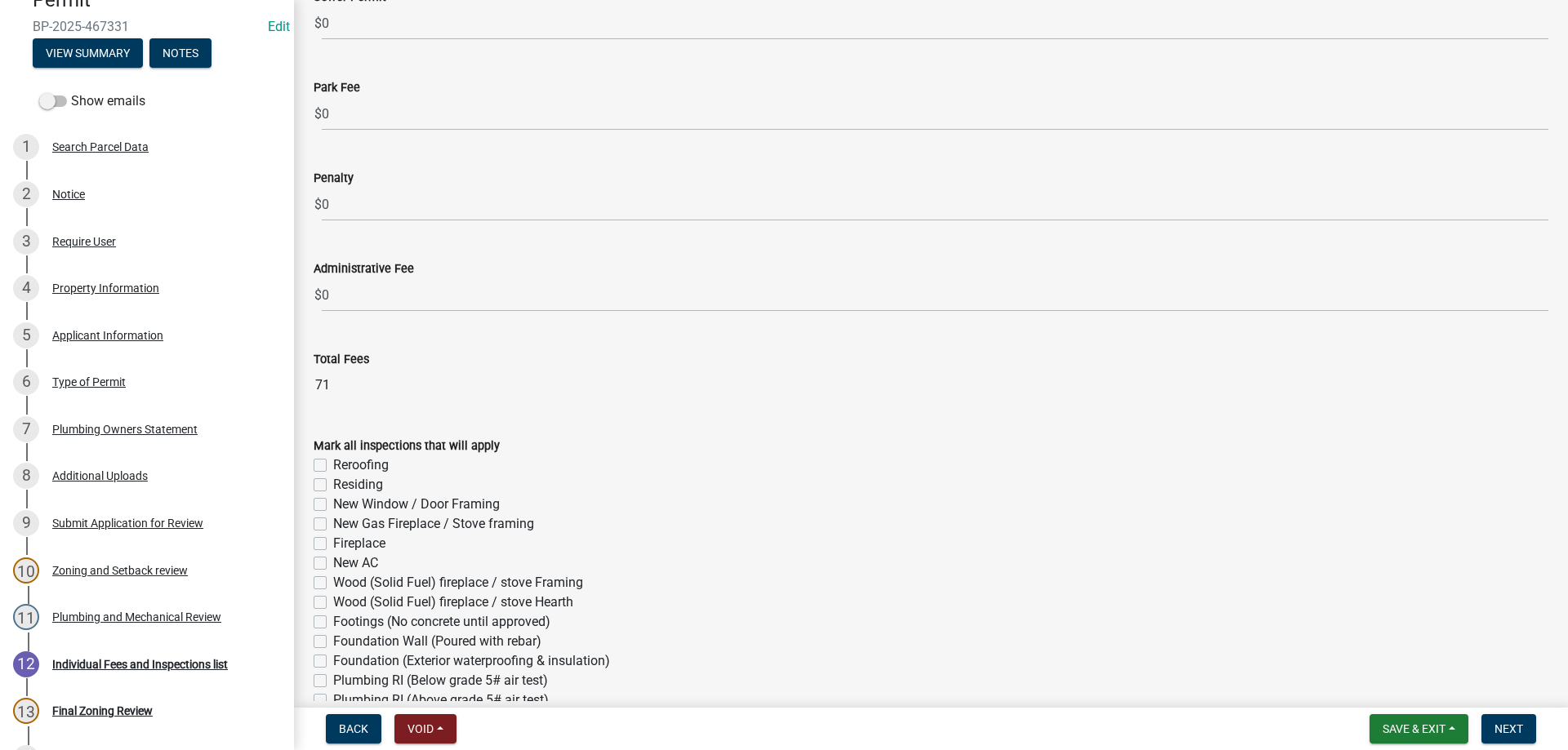
click at [333, 463] on label "Reroofing" at bounding box center [361, 465] width 56 height 20
click at [333, 463] on input "Reroofing" at bounding box center [339, 461] width 11 height 11
checkbox input "true"
checkbox input "false"
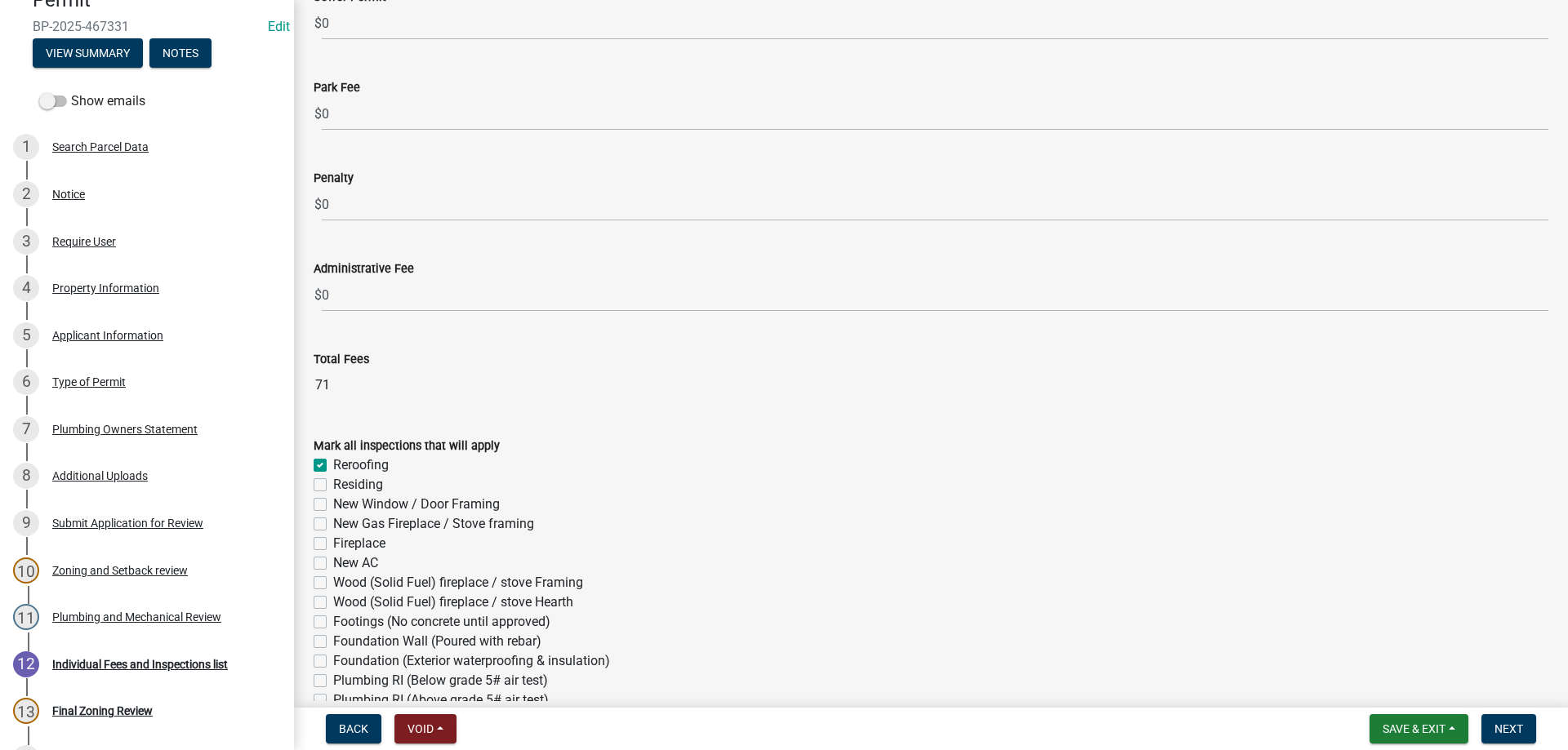
checkbox input "false"
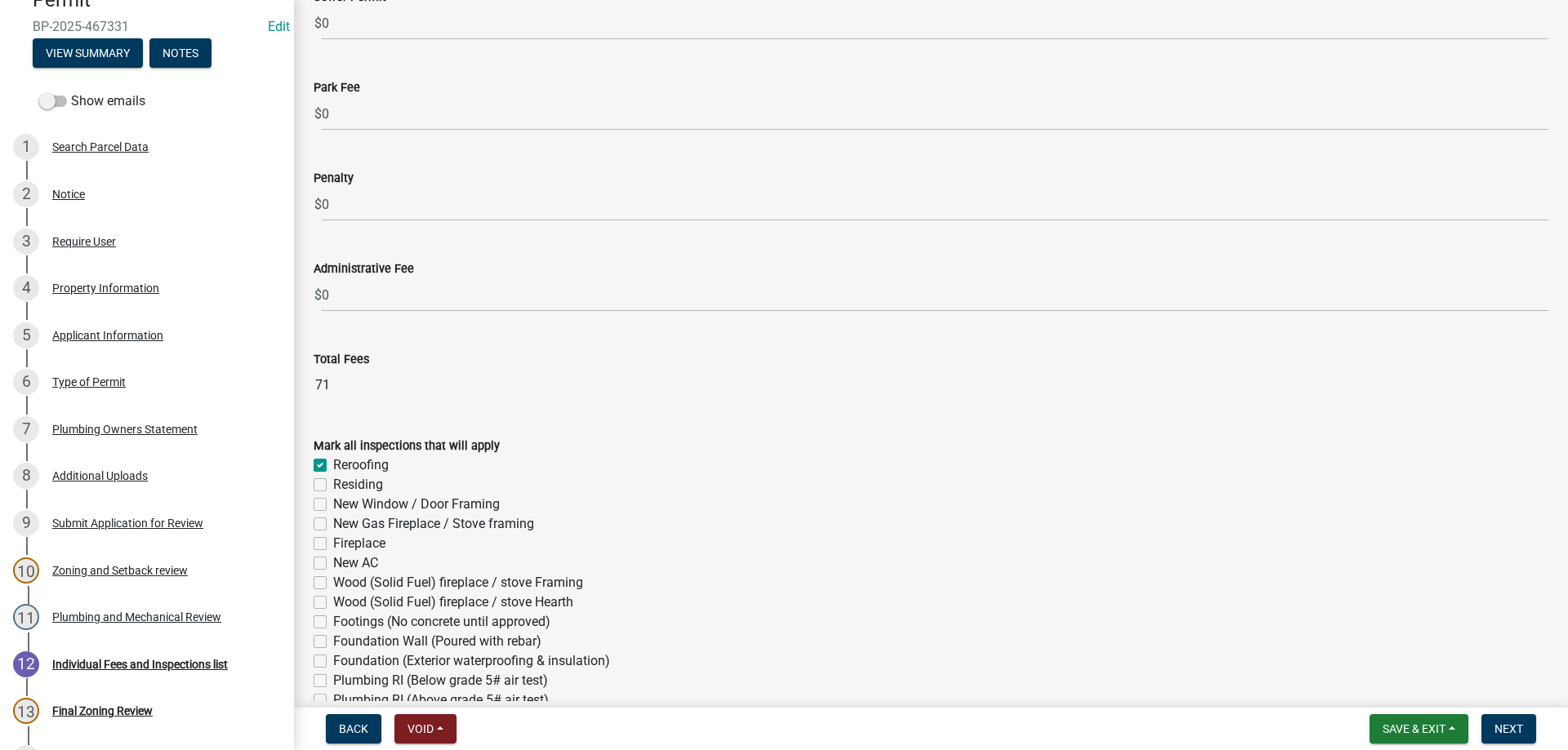
checkbox input "false"
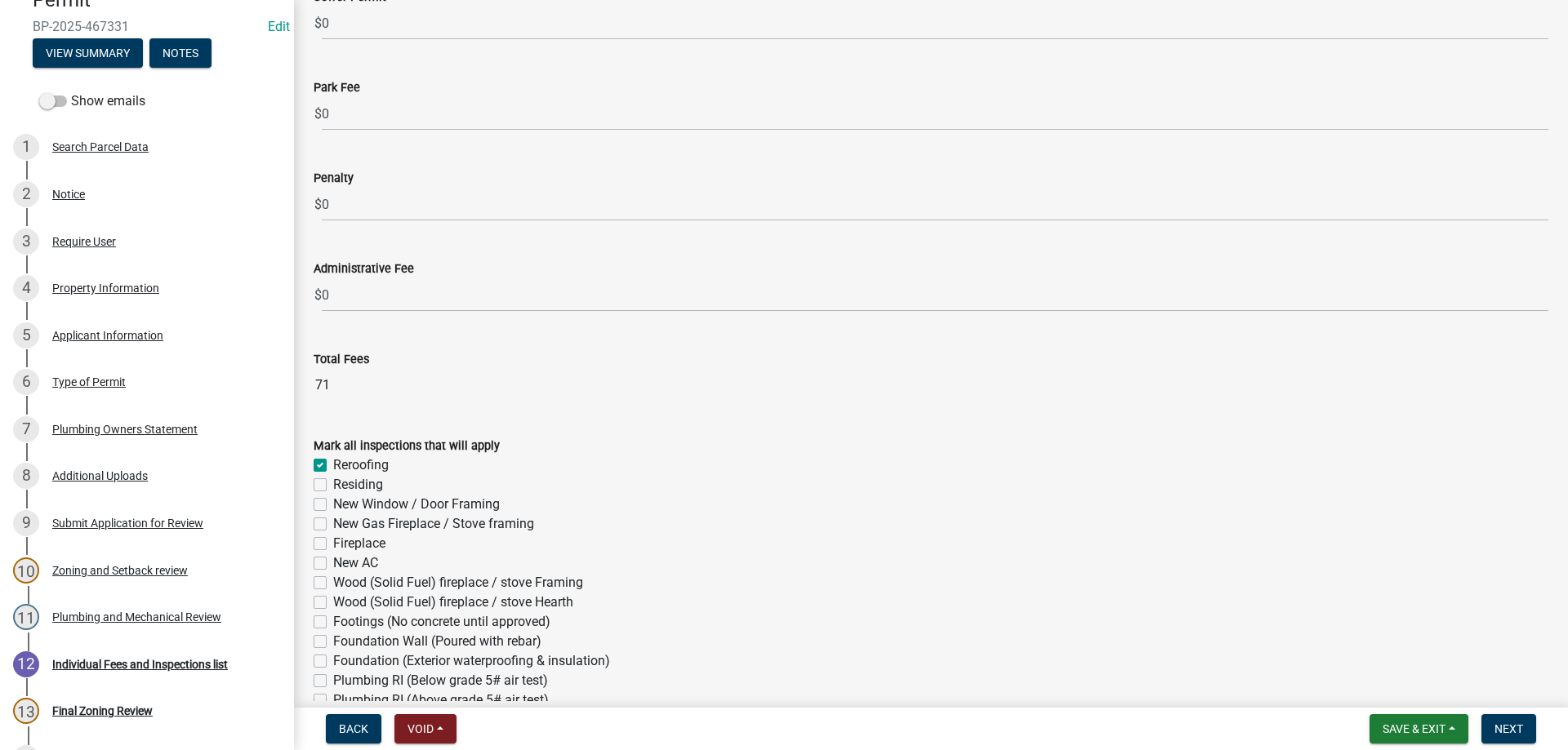
checkbox input "false"
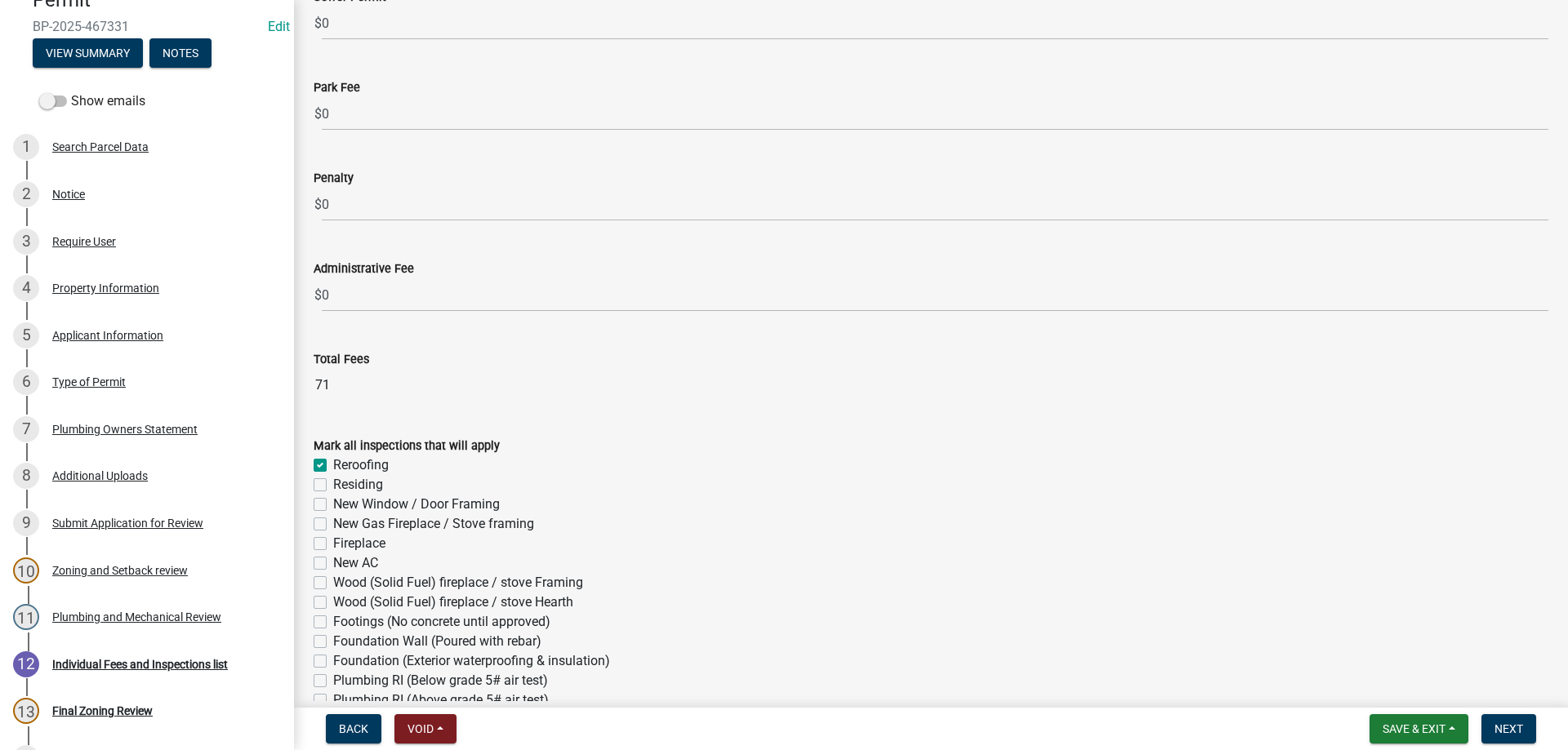
checkbox input "false"
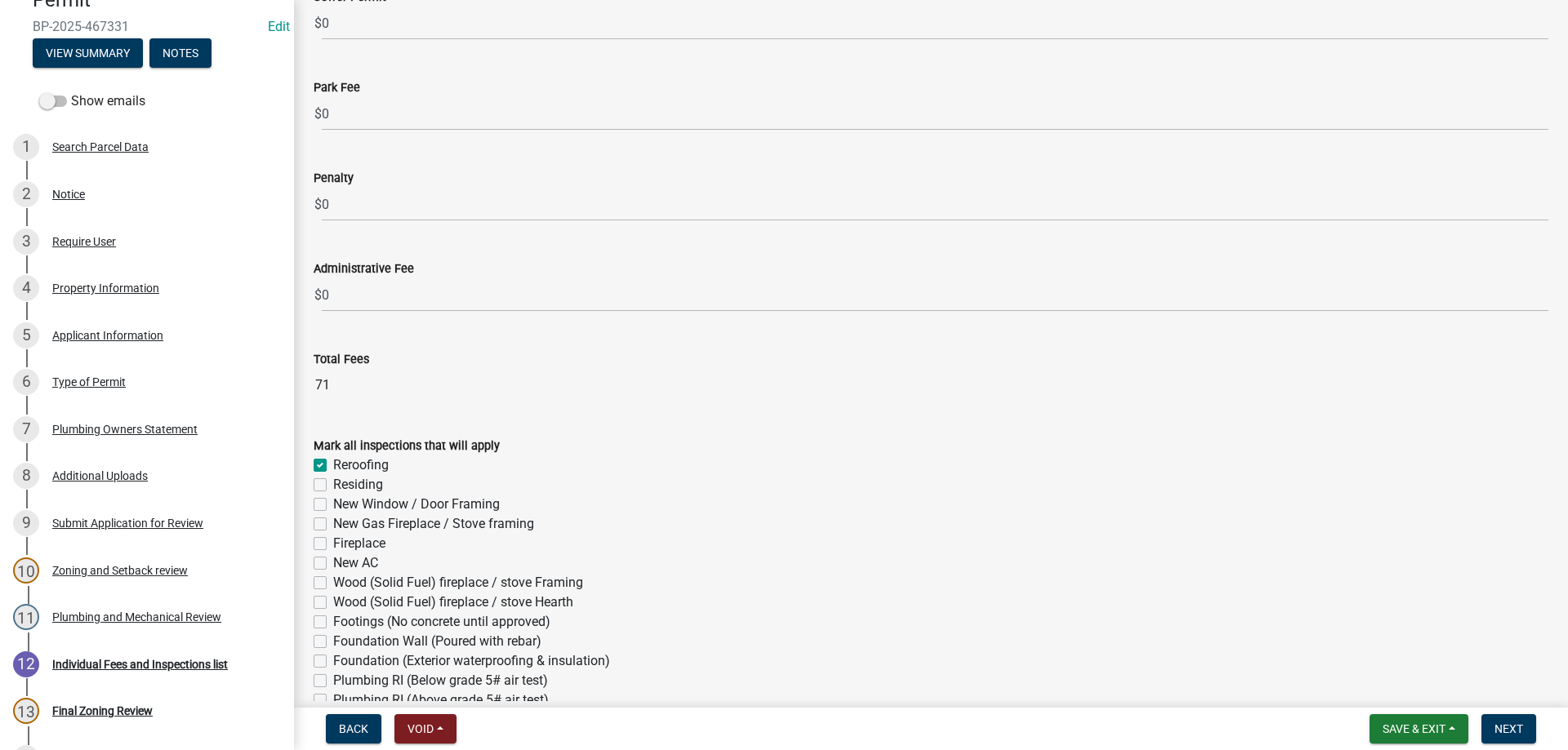
checkbox input "false"
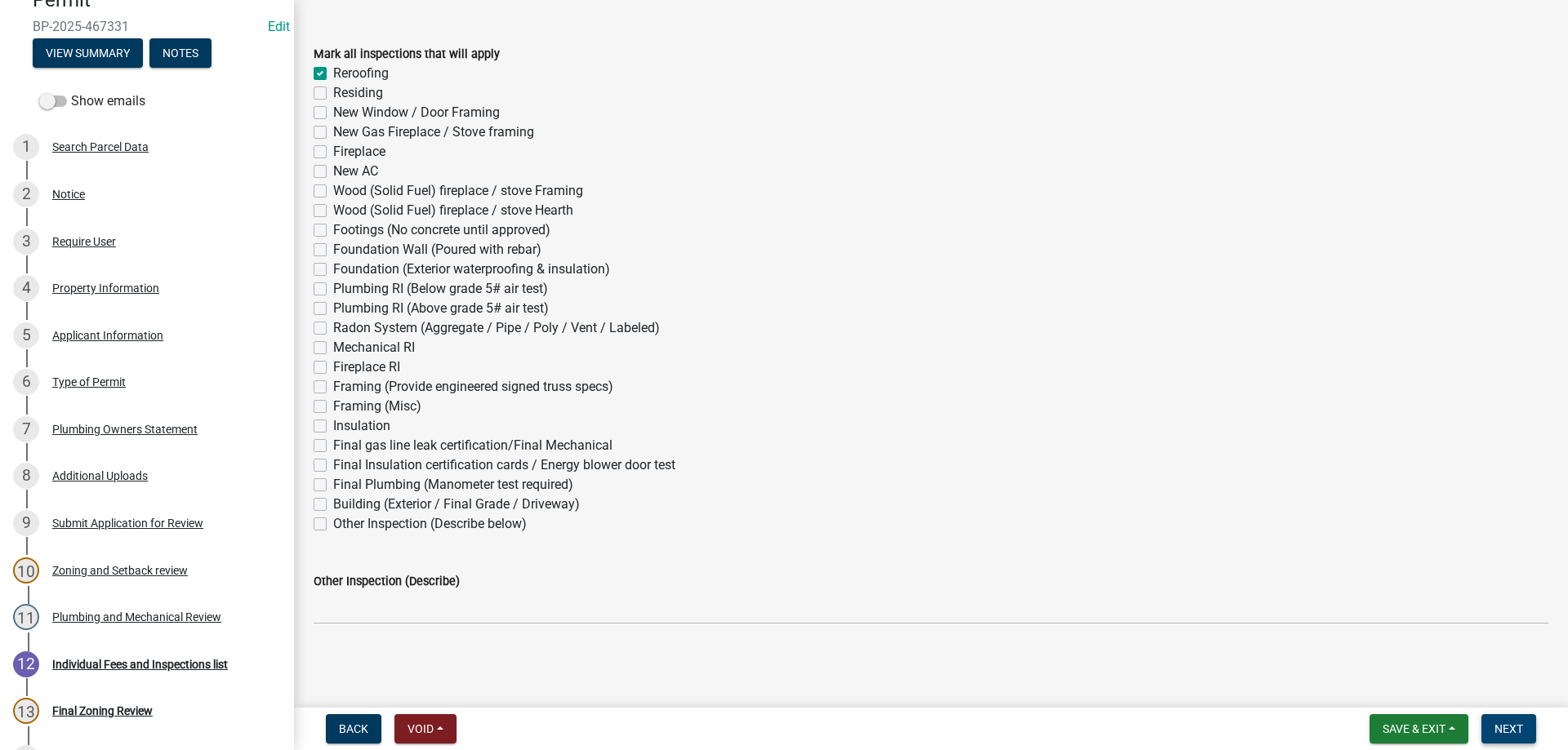
click at [1484, 721] on button "Next" at bounding box center [1508, 728] width 55 height 30
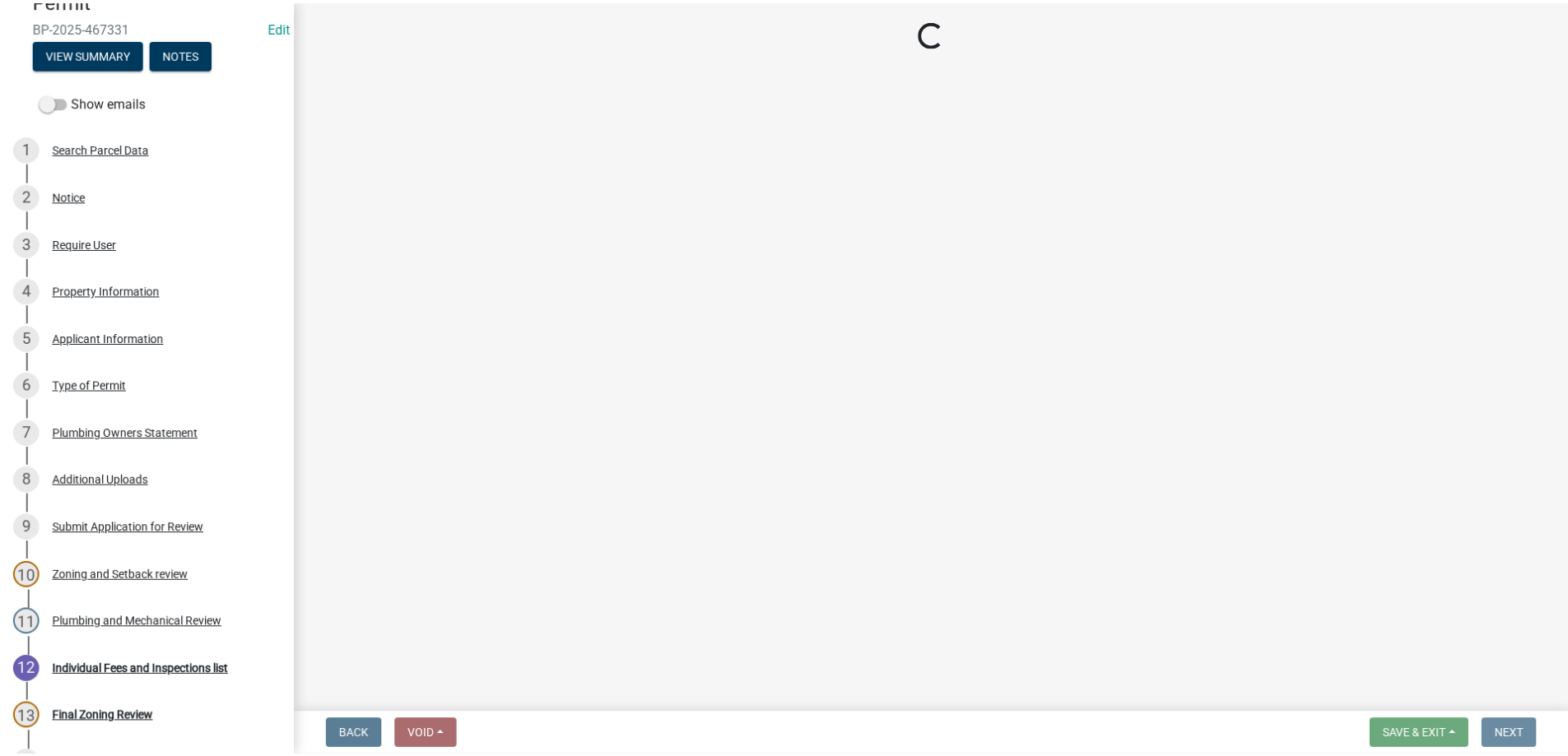
scroll to position [0, 0]
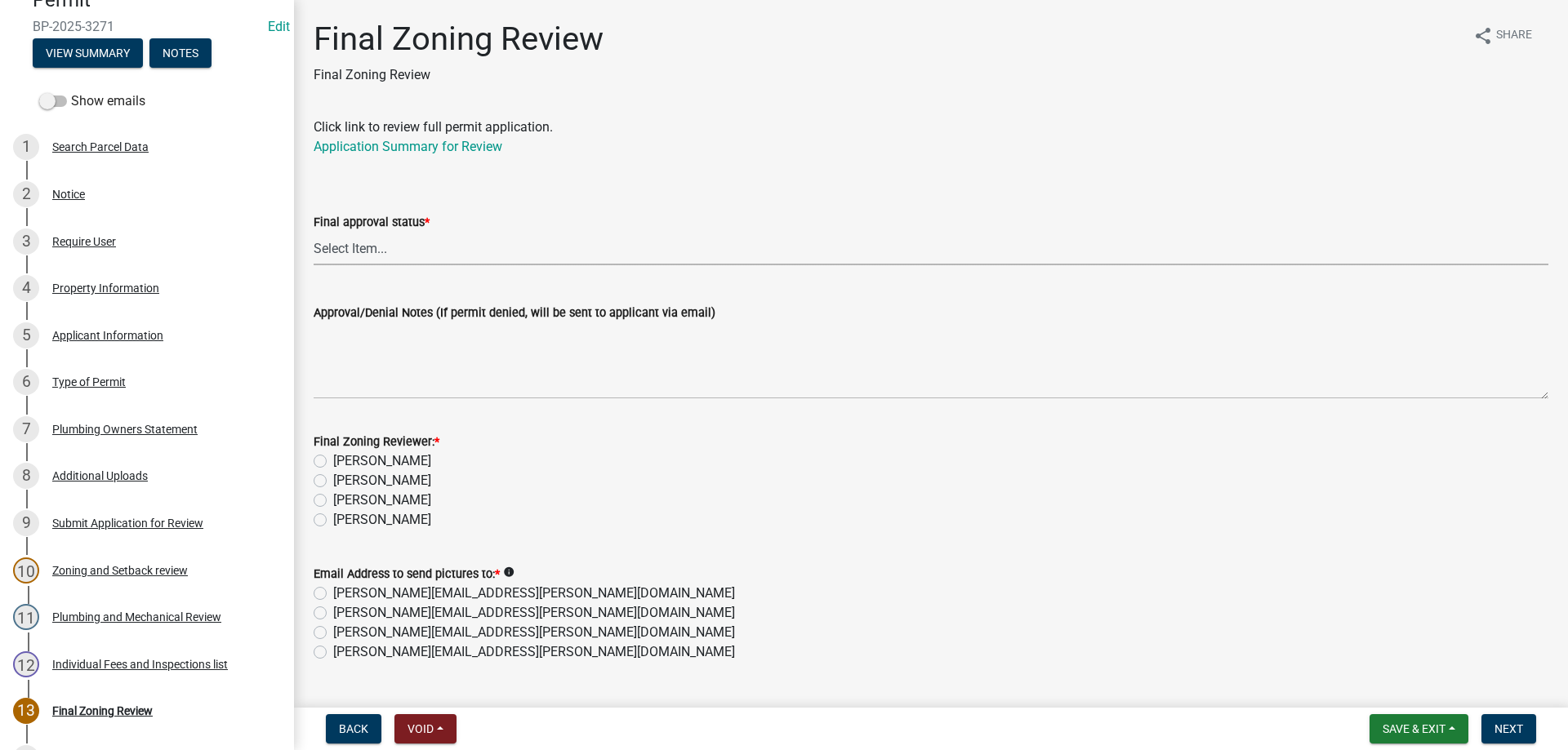
click at [335, 254] on select "Select Item... Approved Denied" at bounding box center [930, 248] width 1235 height 33
click at [313, 231] on select "Select Item... Approved Denied" at bounding box center [930, 248] width 1235 height 33
select select "ea18257a-8a04-42cc-b171-77fc38c97f37"
click at [333, 520] on label "[PERSON_NAME]" at bounding box center [382, 520] width 98 height 20
click at [333, 520] on input "[PERSON_NAME]" at bounding box center [339, 516] width 11 height 11
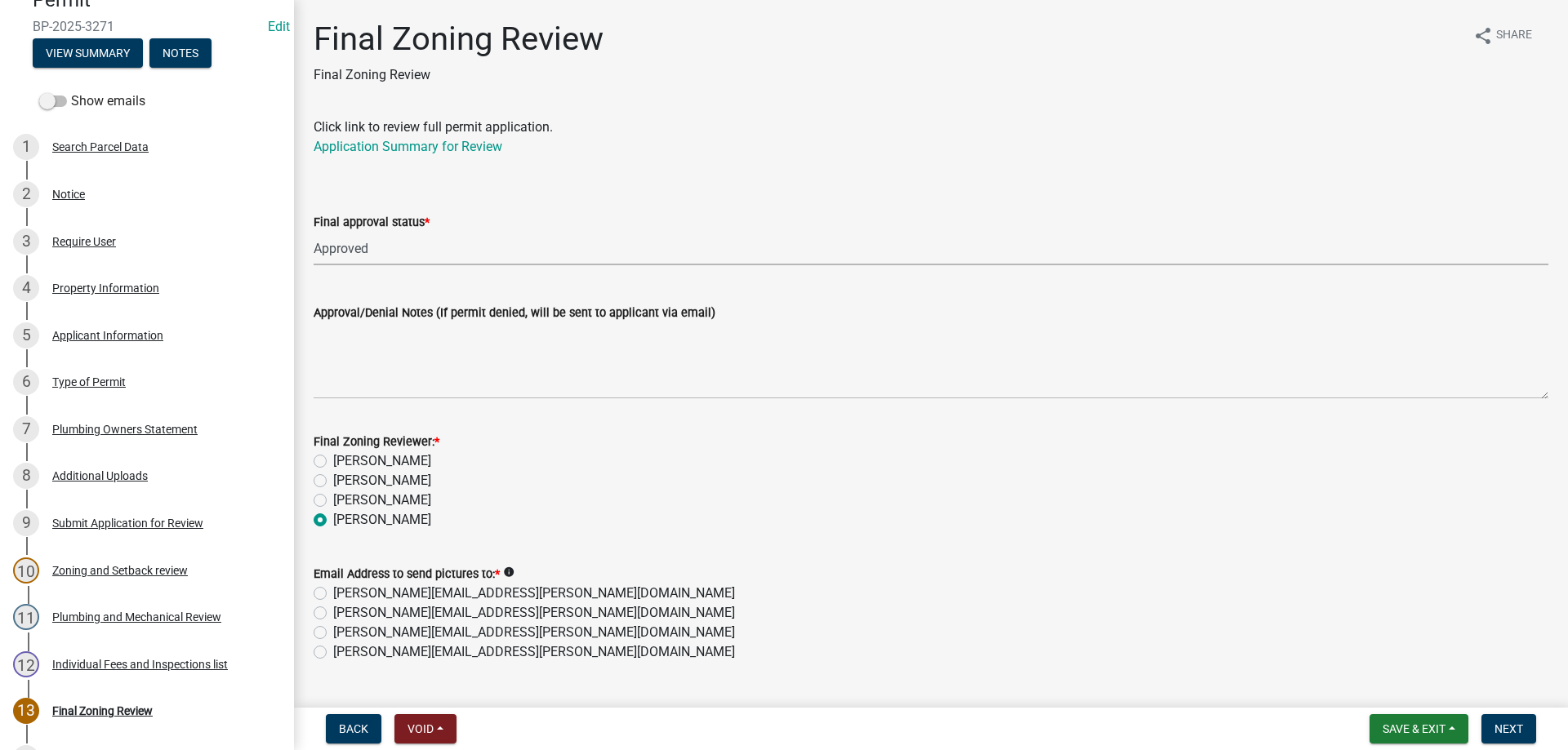
radio input "true"
click at [333, 651] on label "[PERSON_NAME][EMAIL_ADDRESS][PERSON_NAME][DOMAIN_NAME]" at bounding box center [534, 652] width 402 height 20
click at [333, 651] on input "[PERSON_NAME][EMAIL_ADDRESS][PERSON_NAME][DOMAIN_NAME]" at bounding box center [339, 647] width 11 height 11
radio input "true"
click at [1513, 723] on button "Next" at bounding box center [1508, 728] width 55 height 30
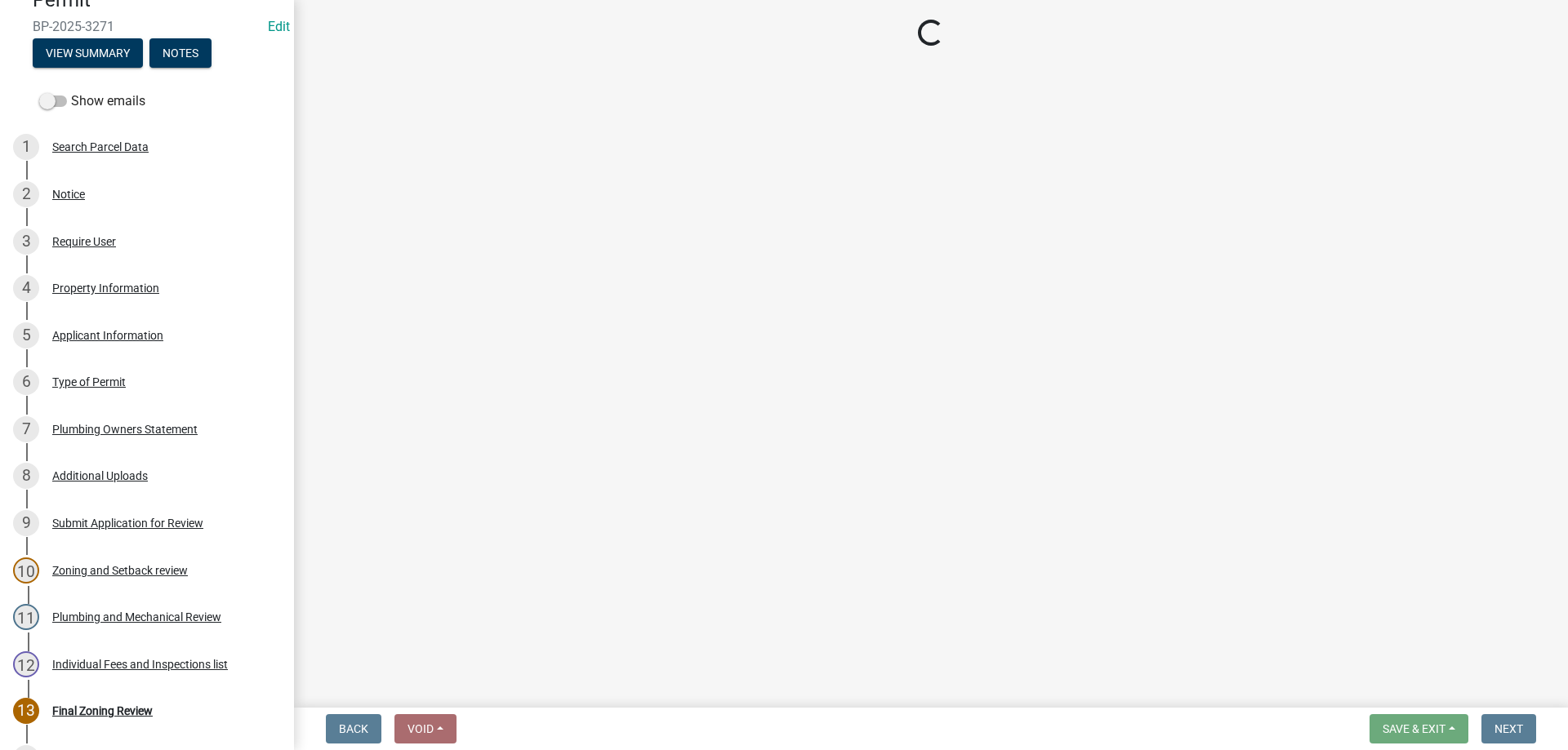
select select "3: 3"
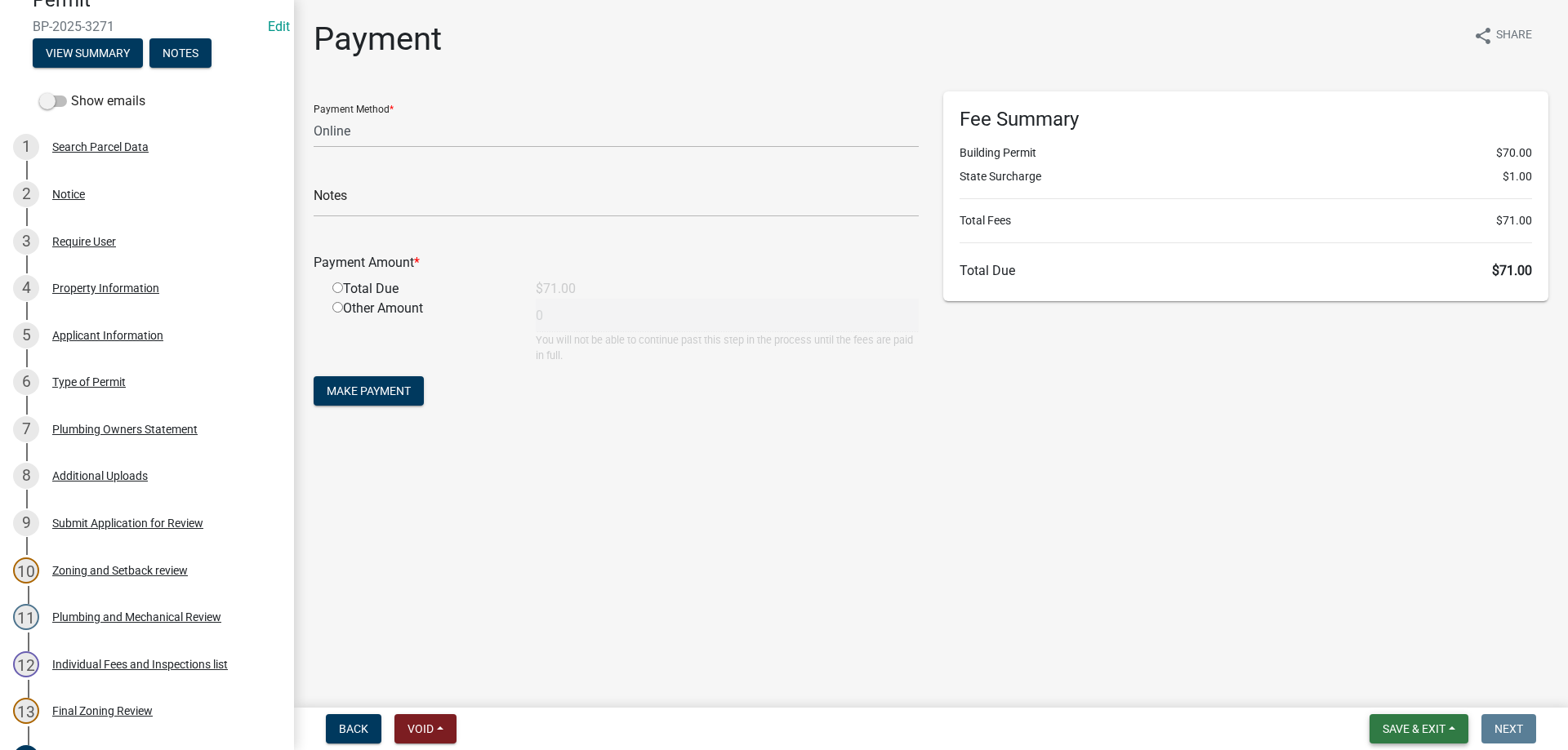
click at [1404, 722] on span "Save & Exit" at bounding box center [1414, 728] width 63 height 14
click at [1393, 691] on button "Save & Exit" at bounding box center [1402, 687] width 131 height 40
